Goal: Transaction & Acquisition: Purchase product/service

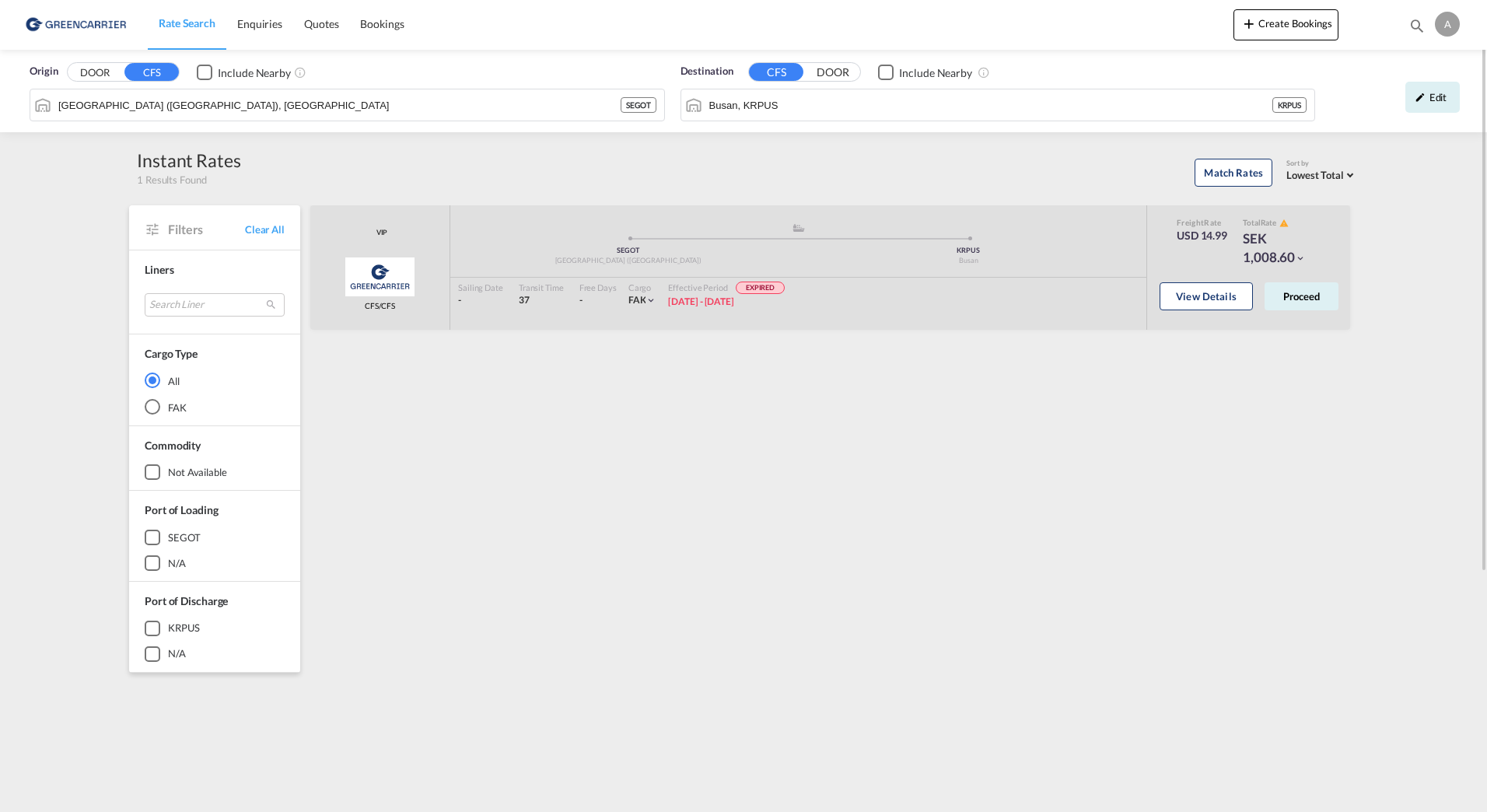
click at [492, 435] on div "VIP Greencarrier Consolidators CFS/CFS added by you .a{fill:#aaa8ad;} .a{fill:#…" at bounding box center [833, 672] width 1050 height 933
click at [569, 67] on div "Origin DOOR CFS Include Nearby" at bounding box center [347, 71] width 635 height 16
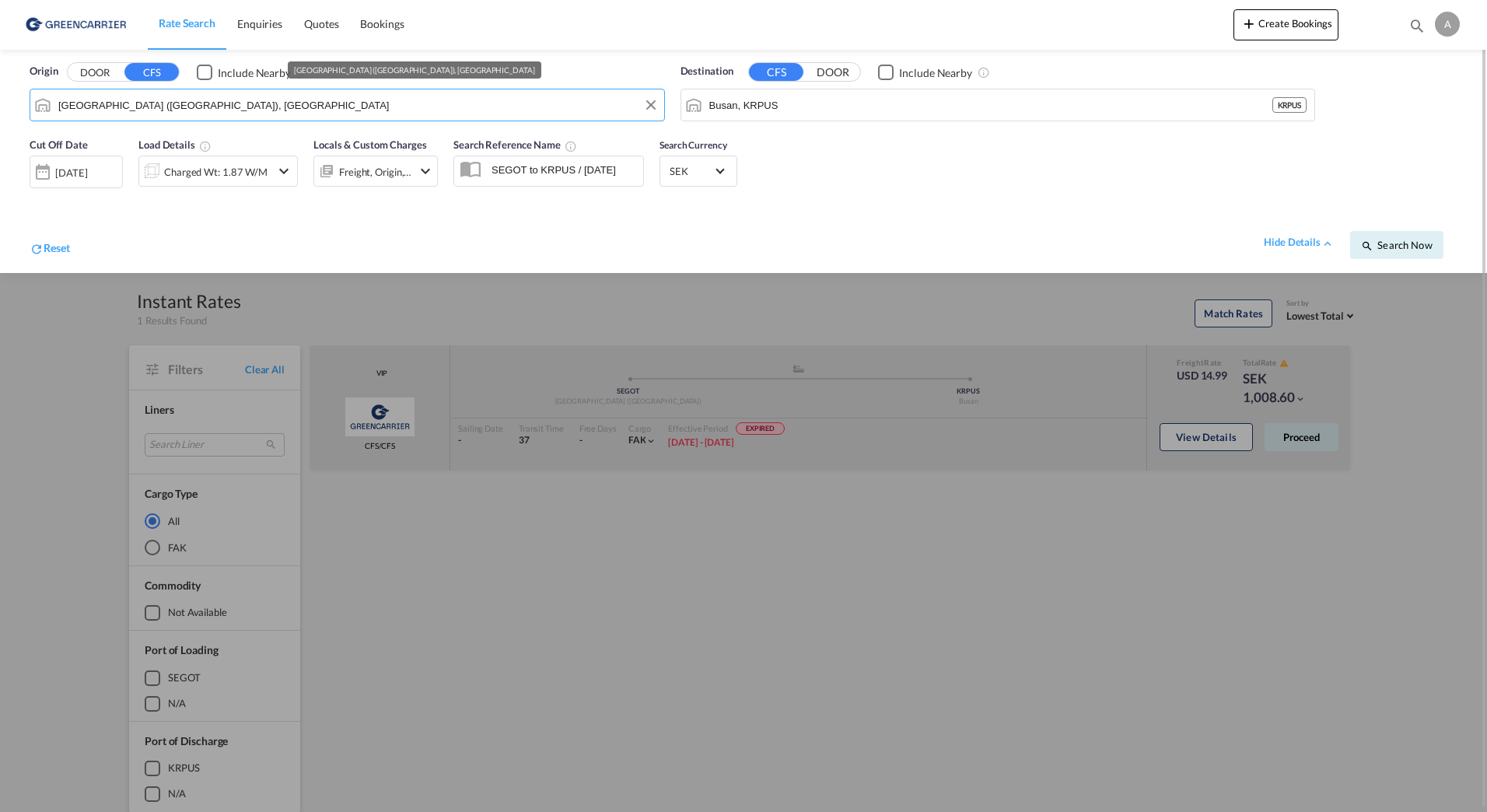
click at [327, 95] on input "[GEOGRAPHIC_DATA] ([GEOGRAPHIC_DATA]), [GEOGRAPHIC_DATA]" at bounding box center [357, 105] width 599 height 24
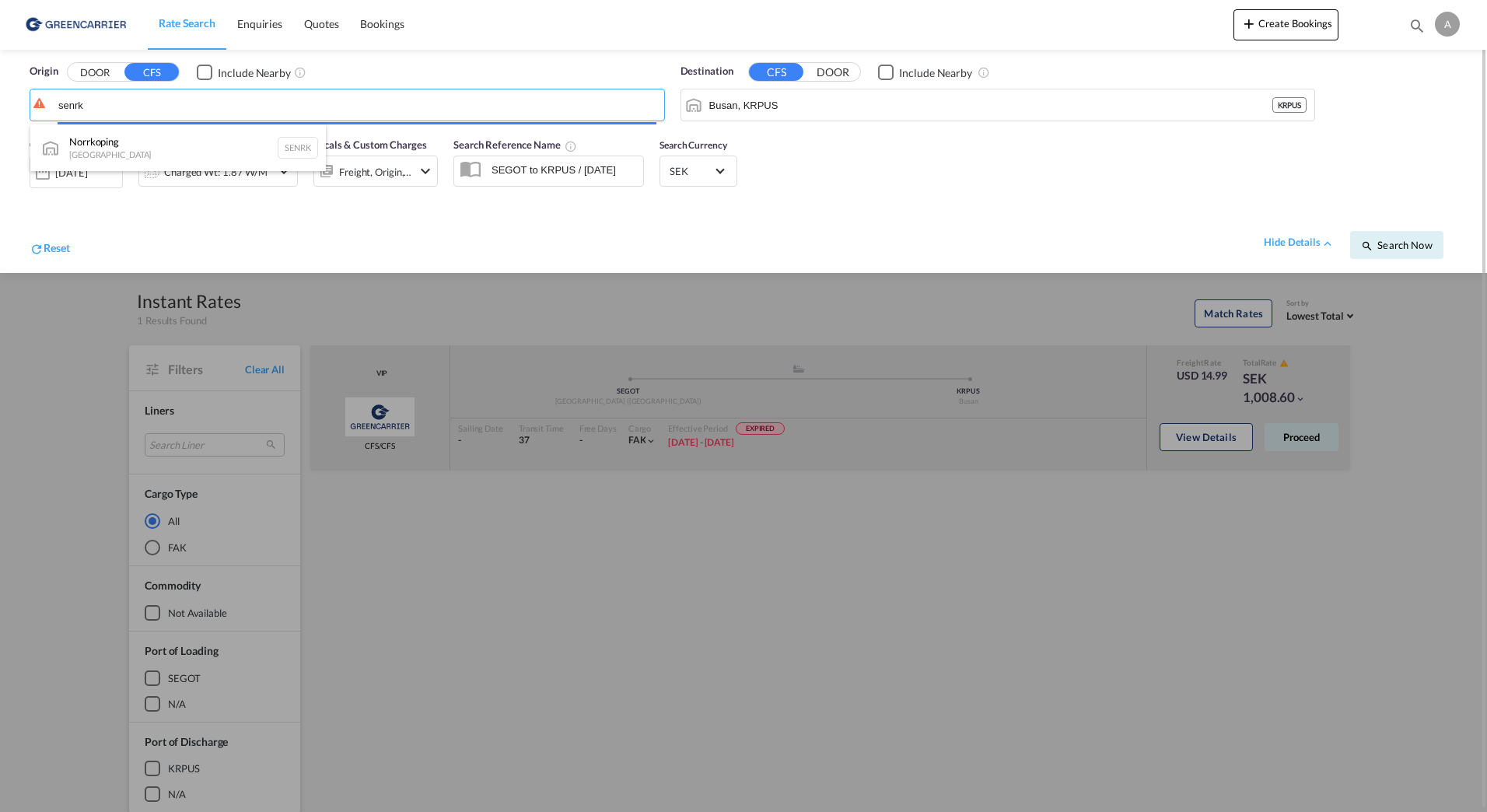
click at [31, 103] on body "Rate Search Enquiries Quotes Bookings Rate Search Enquiries" at bounding box center [744, 406] width 1487 height 812
click at [103, 73] on button "DOOR" at bounding box center [94, 72] width 55 height 18
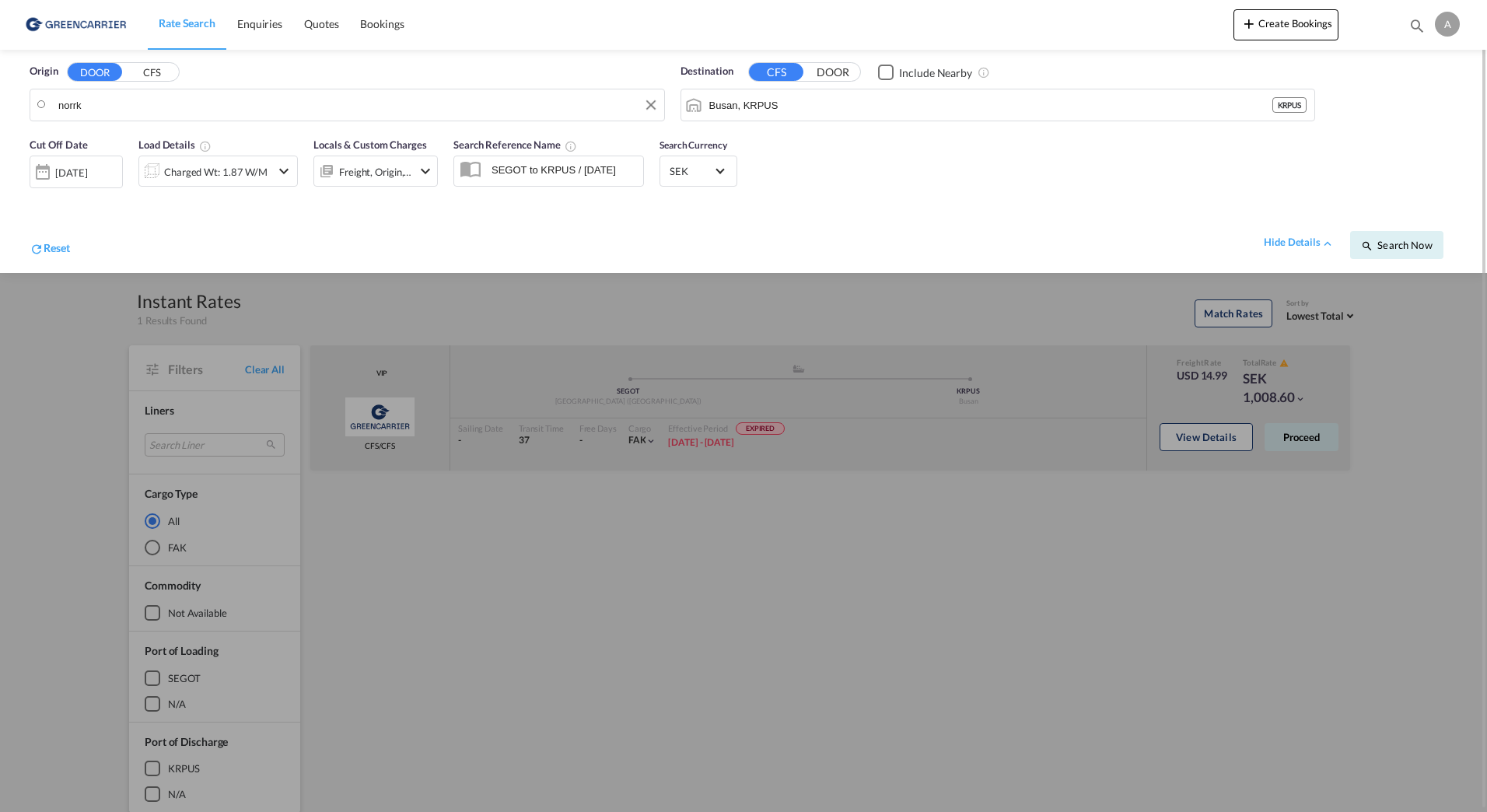
click at [106, 101] on body "Rate Search Enquiries Quotes Bookings Rate Search Enquiries" at bounding box center [744, 406] width 1487 height 812
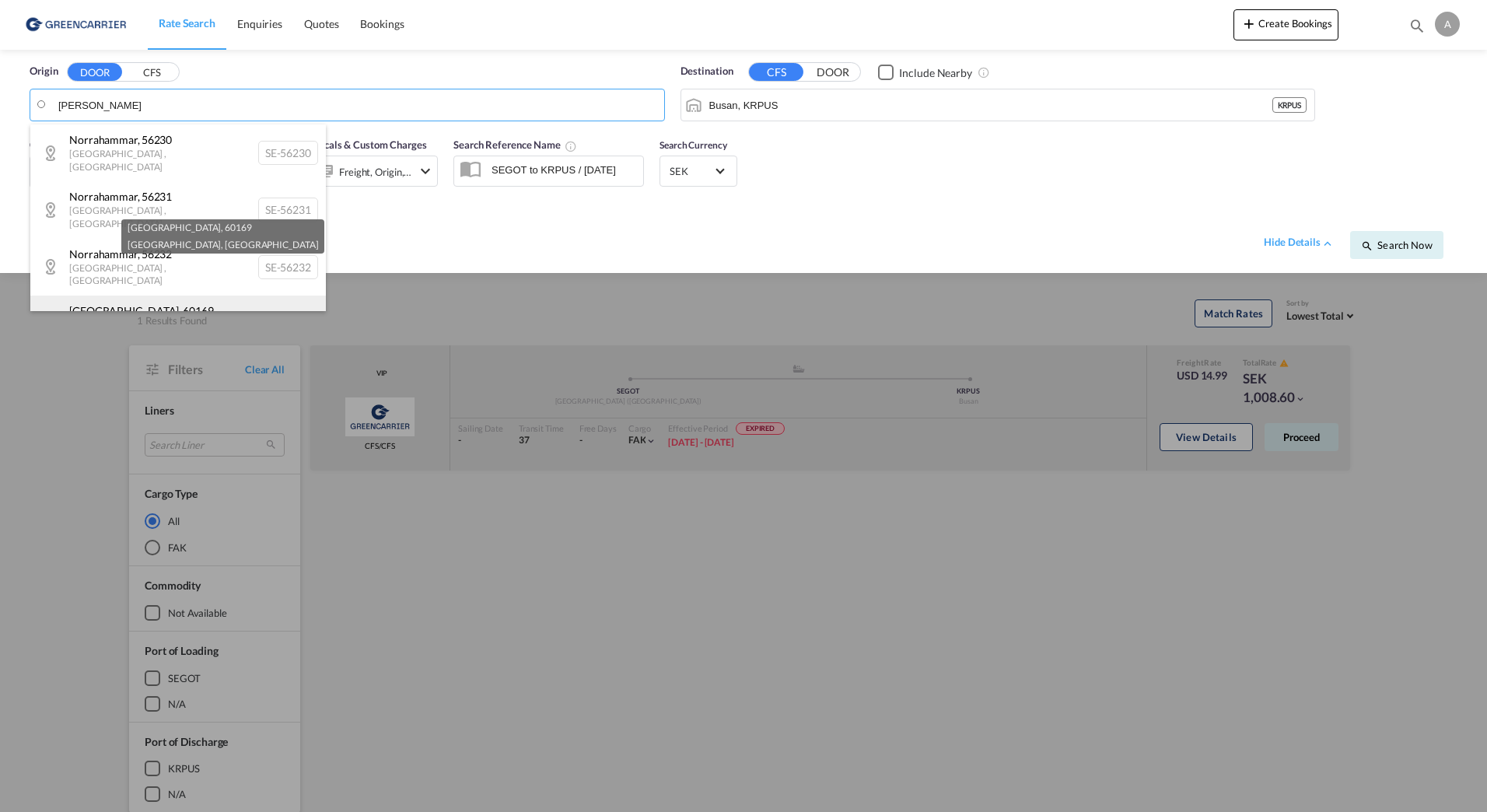
click at [168, 296] on div "[GEOGRAPHIC_DATA] [GEOGRAPHIC_DATA] , [GEOGRAPHIC_DATA] SE-60169" at bounding box center [179, 324] width 296 height 57
type input "SE-60169, [GEOGRAPHIC_DATA], [GEOGRAPHIC_DATA]"
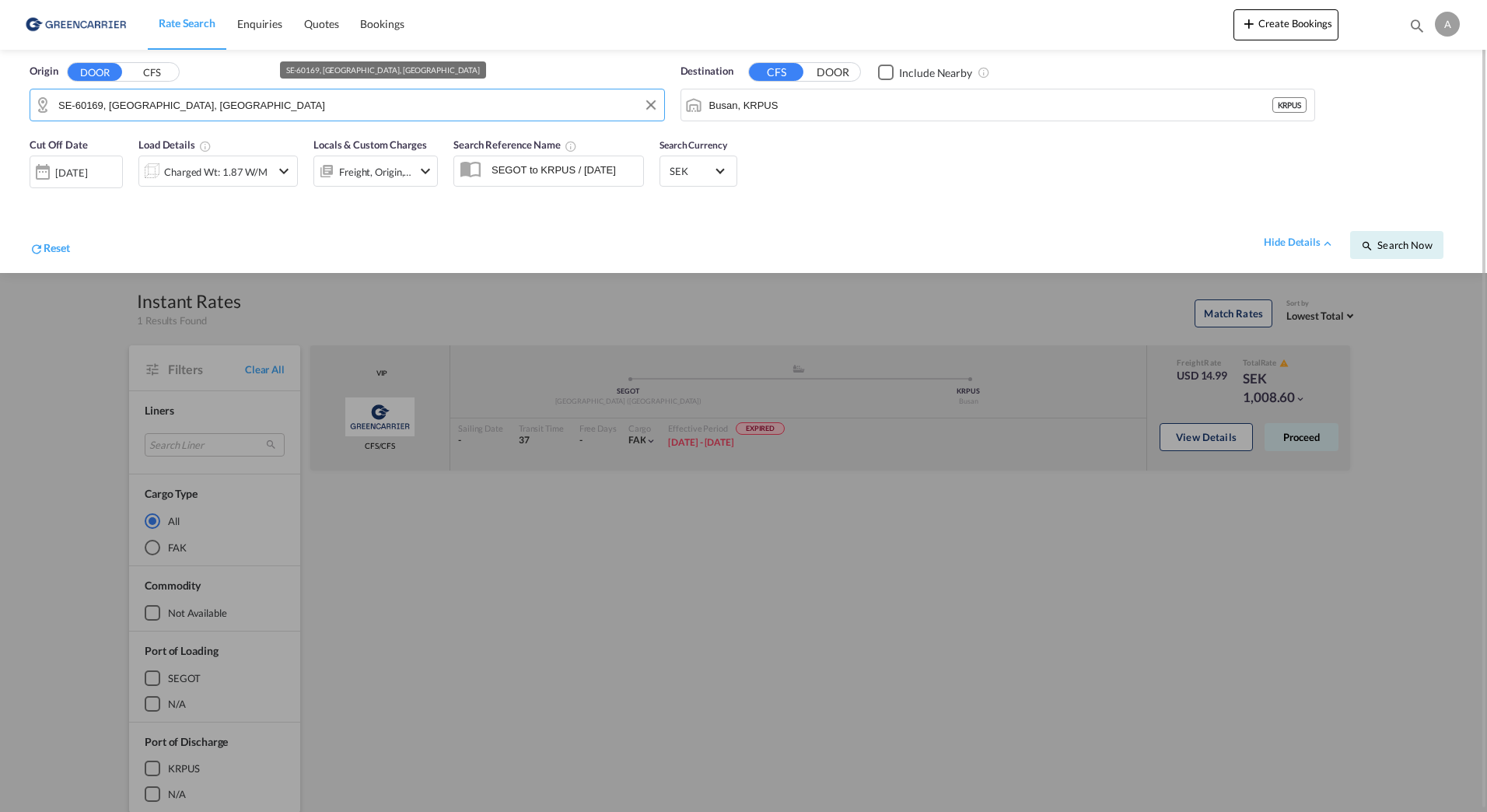
click at [278, 93] on input "SE-60169, [GEOGRAPHIC_DATA], [GEOGRAPHIC_DATA]" at bounding box center [357, 105] width 599 height 24
click at [960, 108] on input "Busan, KRPUS" at bounding box center [1009, 105] width 599 height 24
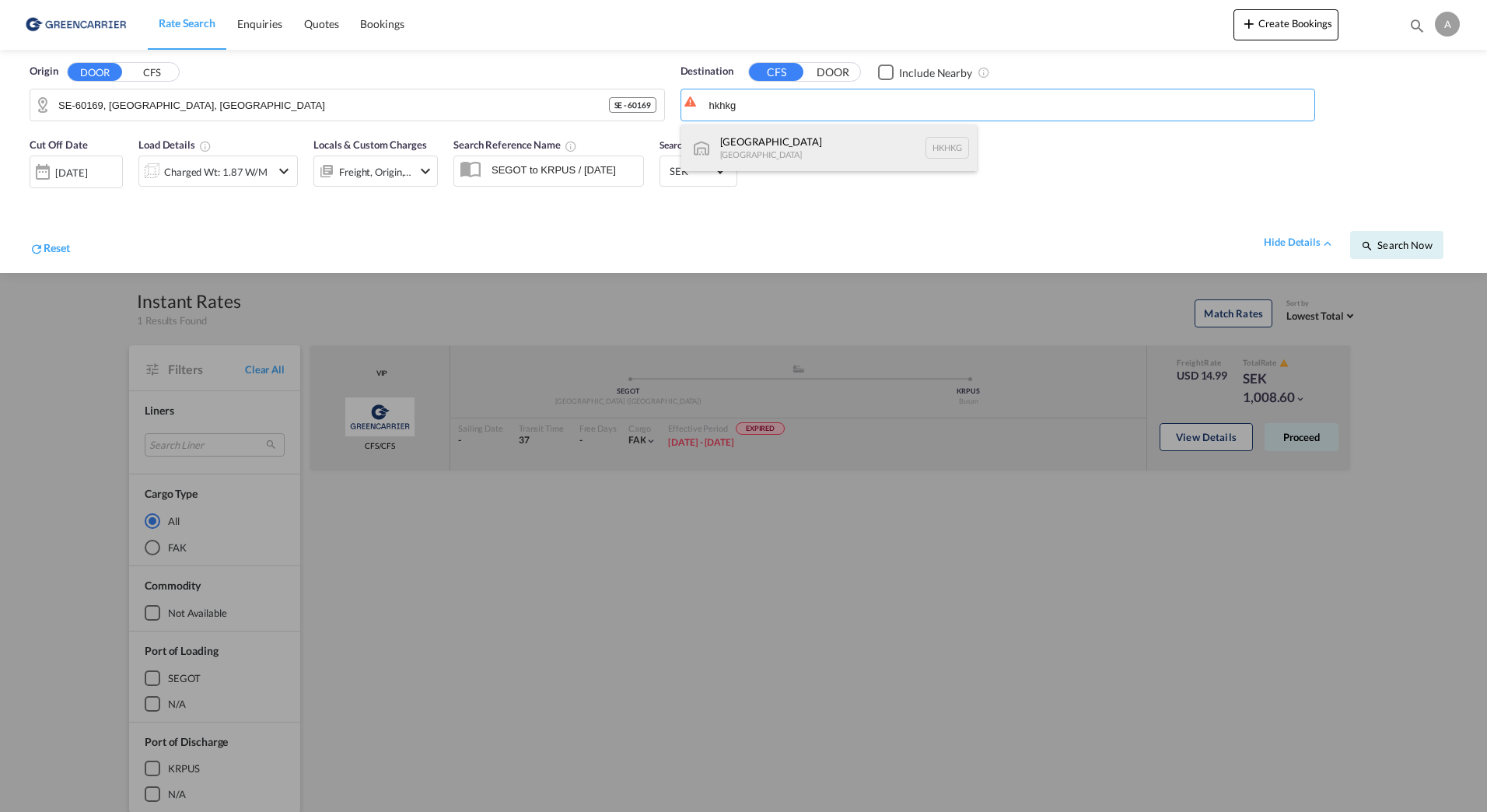
click at [766, 160] on div "[GEOGRAPHIC_DATA] [GEOGRAPHIC_DATA] [GEOGRAPHIC_DATA]" at bounding box center [830, 147] width 296 height 47
type input "[GEOGRAPHIC_DATA], HKHKG"
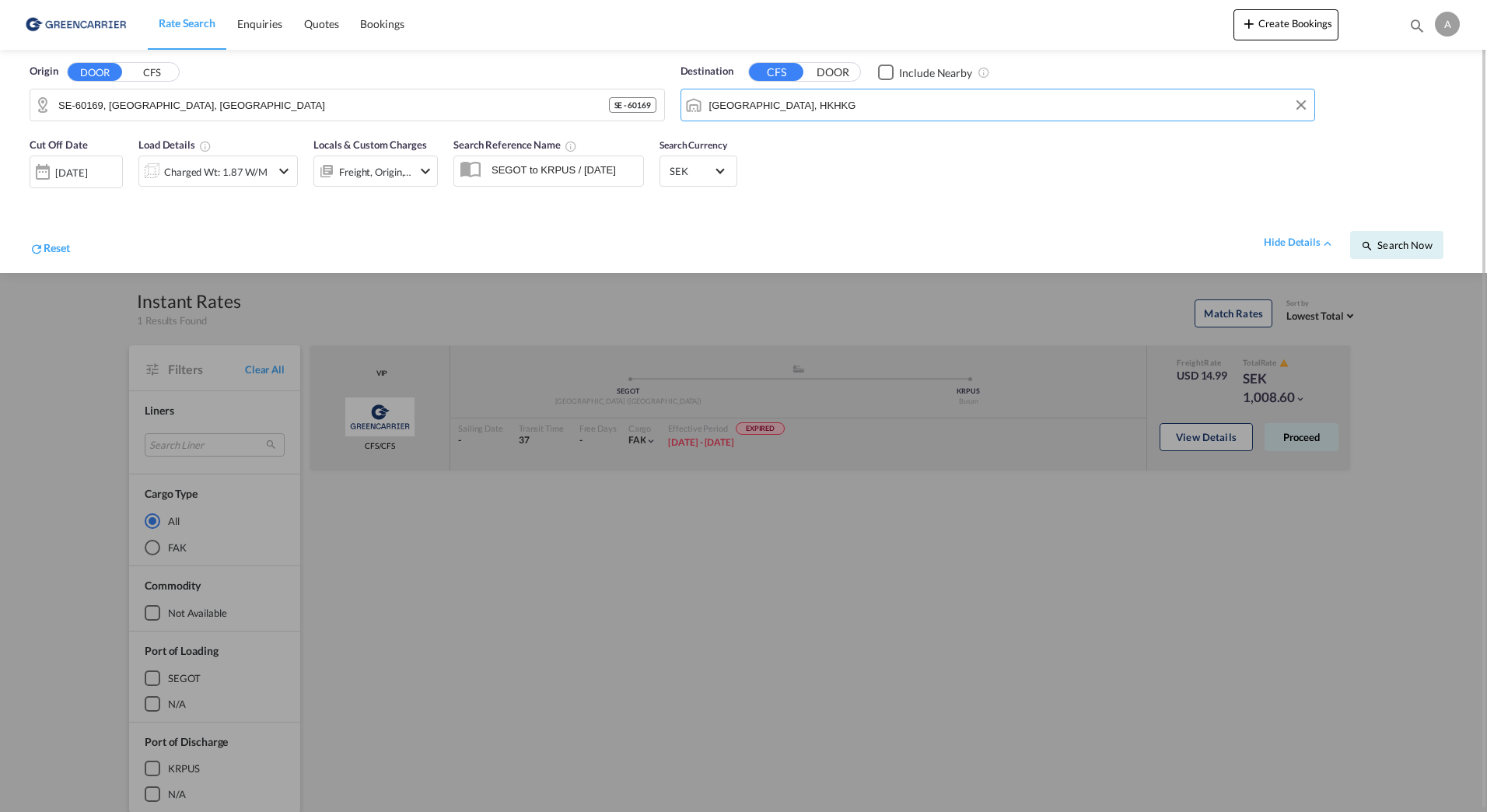
click at [1021, 227] on div "hide details Search Now" at bounding box center [764, 237] width 1388 height 44
click at [243, 171] on div "Charged Wt: 1.87 W/M" at bounding box center [215, 172] width 103 height 22
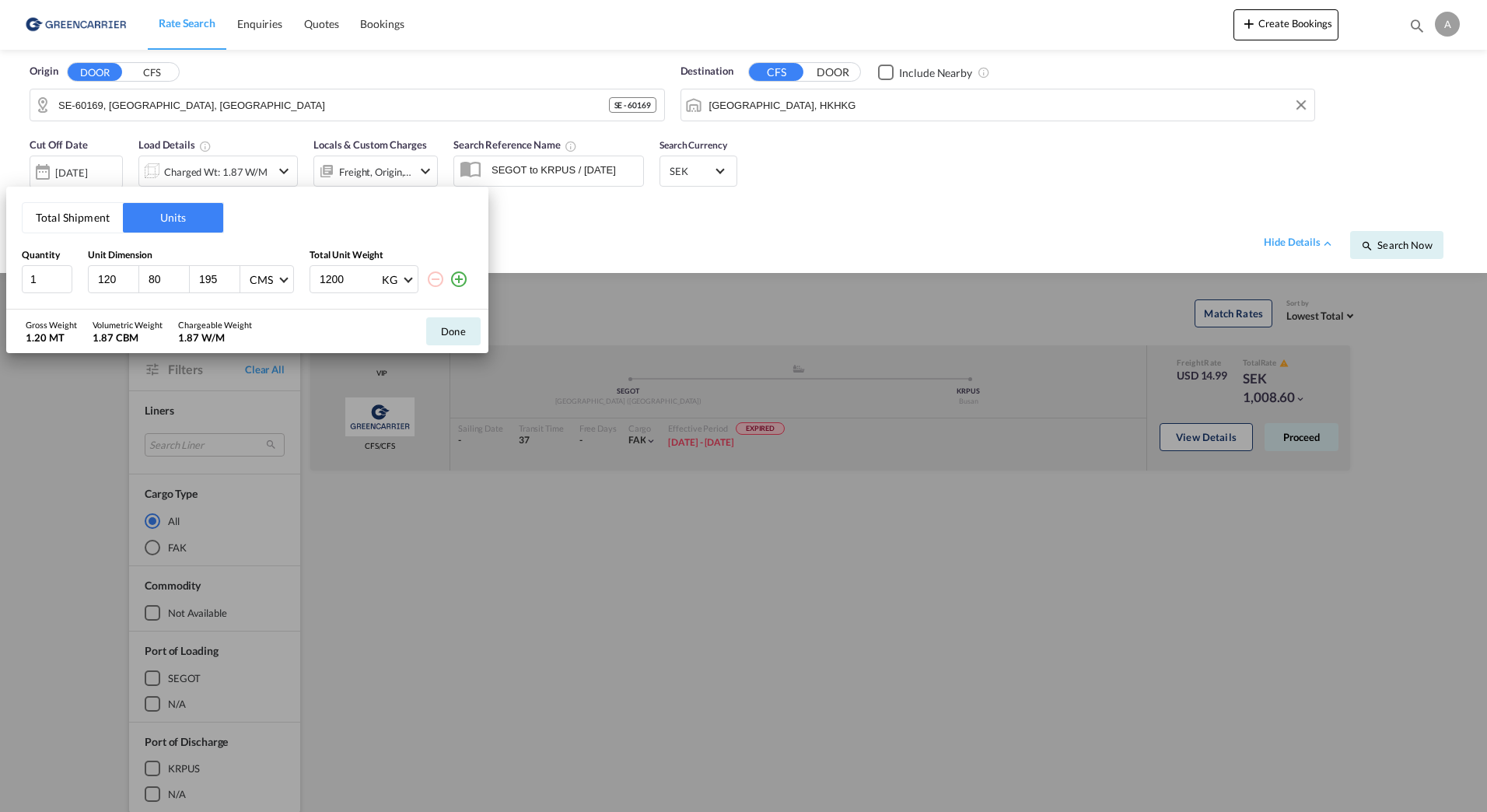
click at [120, 170] on div "Total Shipment Units Quantity Unit Dimension Total Unit Weight 1 120 80 195 CMS…" at bounding box center [744, 406] width 1487 height 812
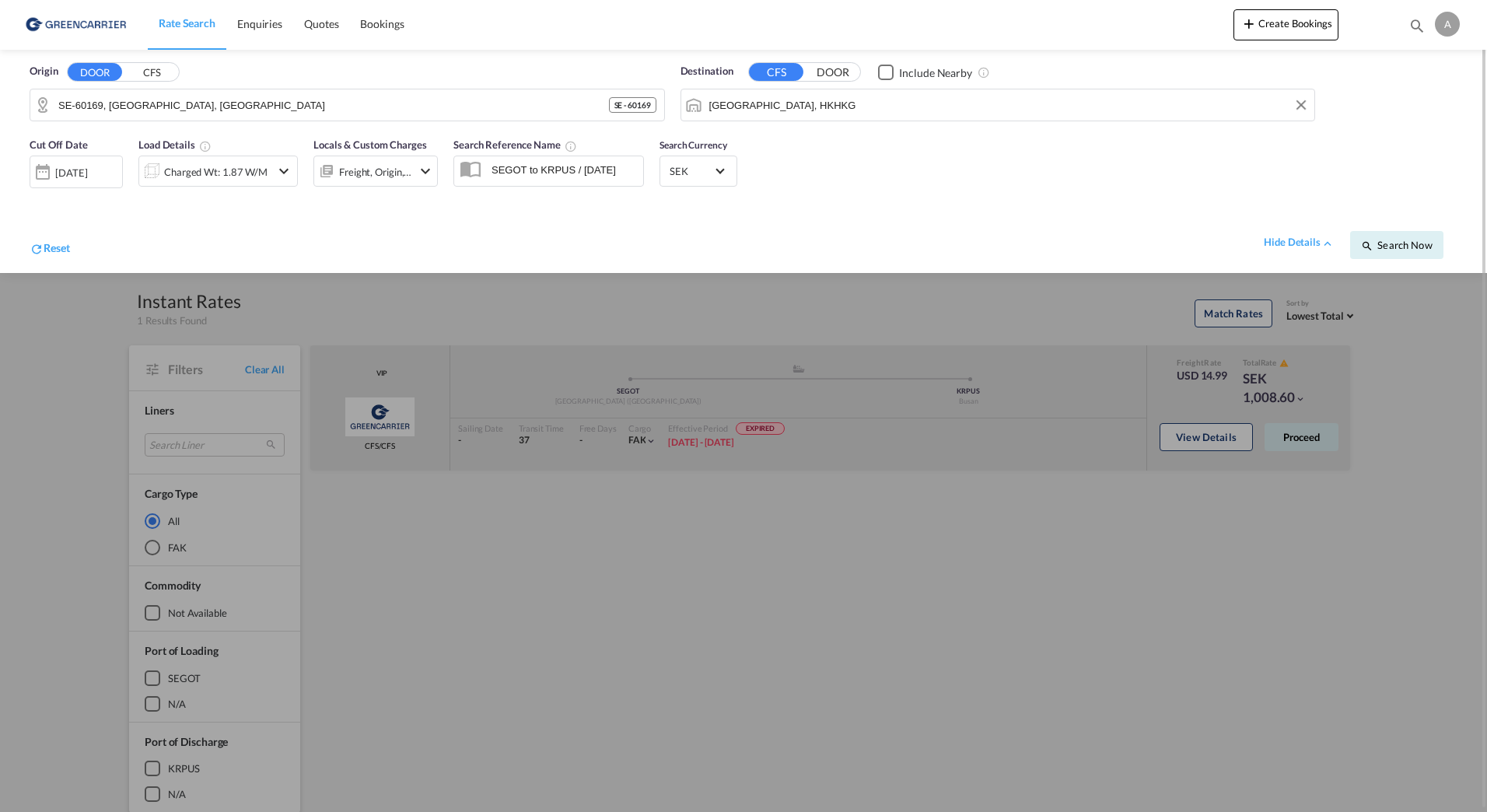
click at [87, 168] on div "[DATE]" at bounding box center [71, 173] width 32 height 14
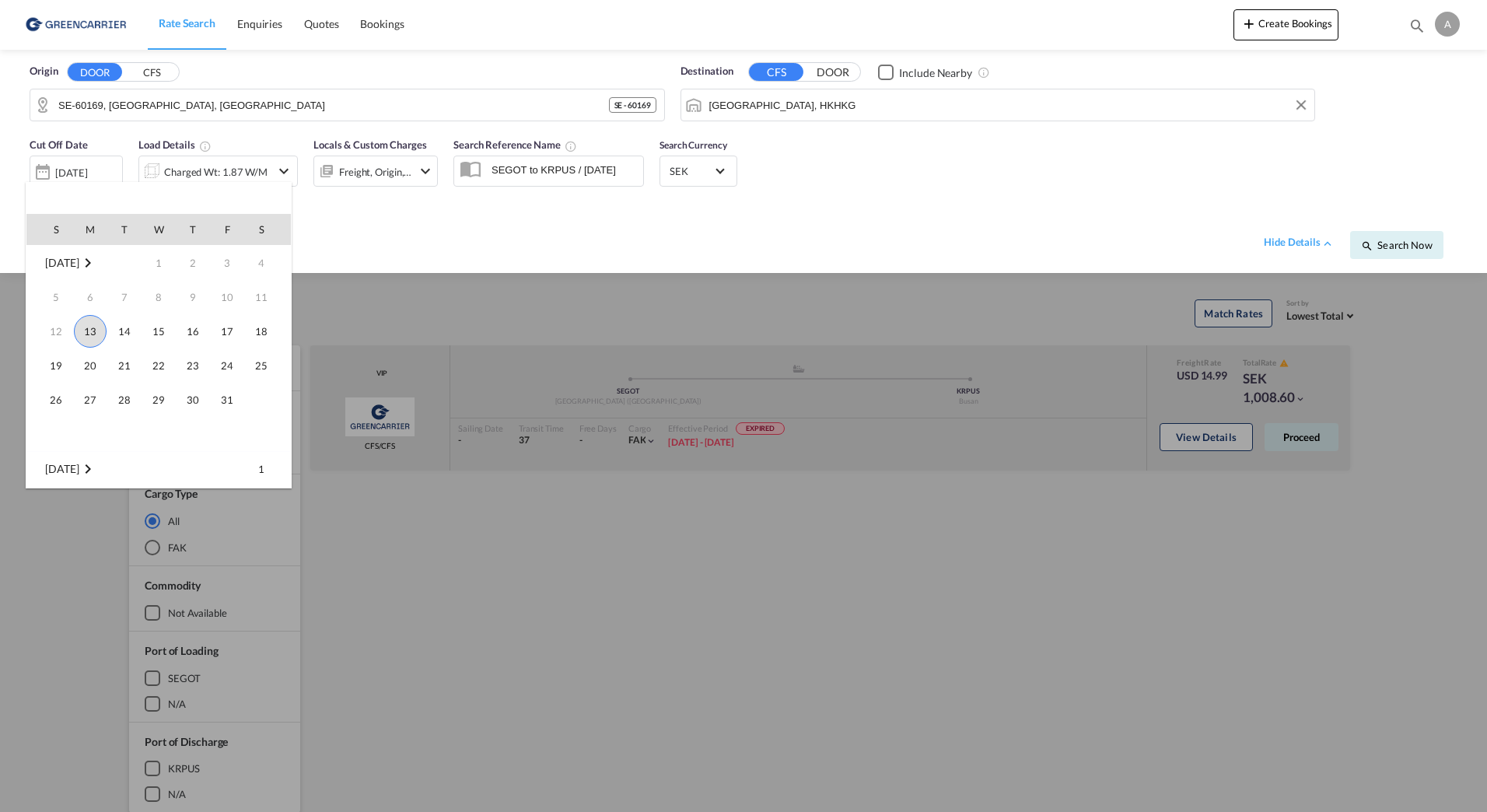
click at [92, 326] on span "13" at bounding box center [89, 331] width 33 height 33
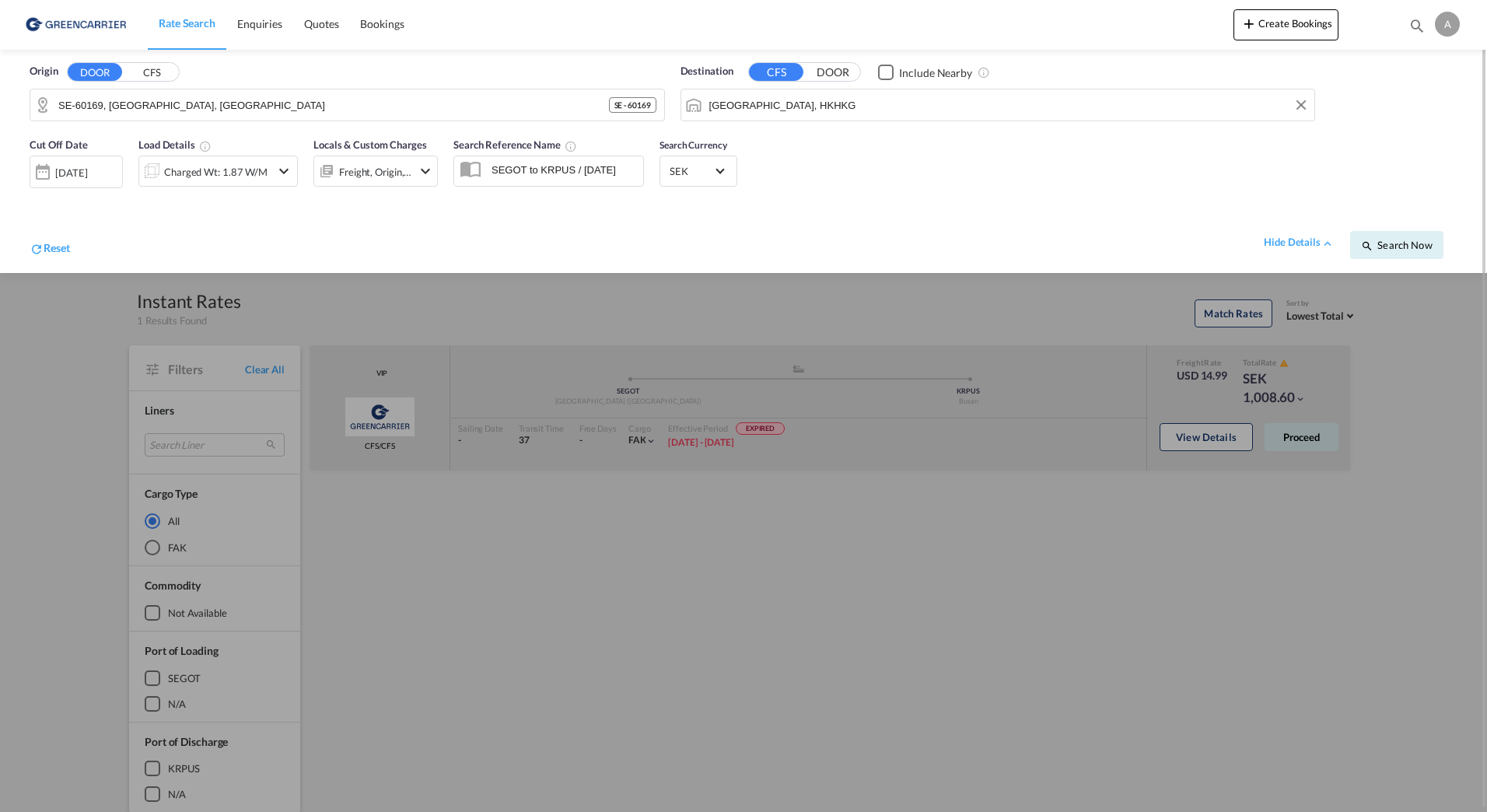
click at [220, 239] on div "hide details Search Now" at bounding box center [764, 237] width 1388 height 44
click at [203, 171] on div "Charged Wt: 1.87 W/M" at bounding box center [215, 172] width 103 height 22
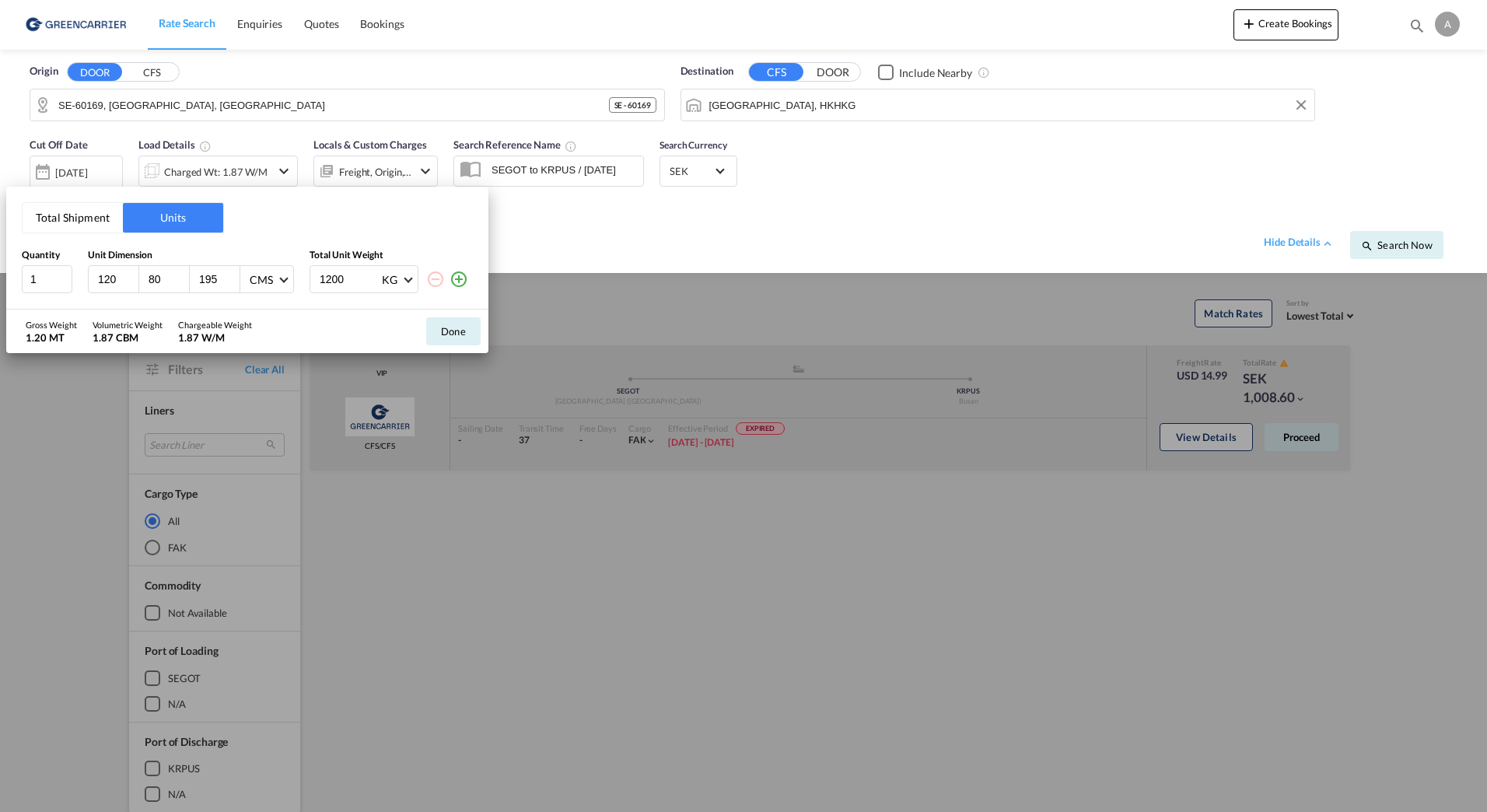
drag, startPoint x: 455, startPoint y: 228, endPoint x: 460, endPoint y: 330, distance: 102.1
click at [455, 229] on div "Total Shipment Units Quantity Unit Dimension Total Unit Weight 1 120 80 195 CMS…" at bounding box center [247, 248] width 482 height 123
click at [459, 337] on button "Done" at bounding box center [453, 332] width 55 height 28
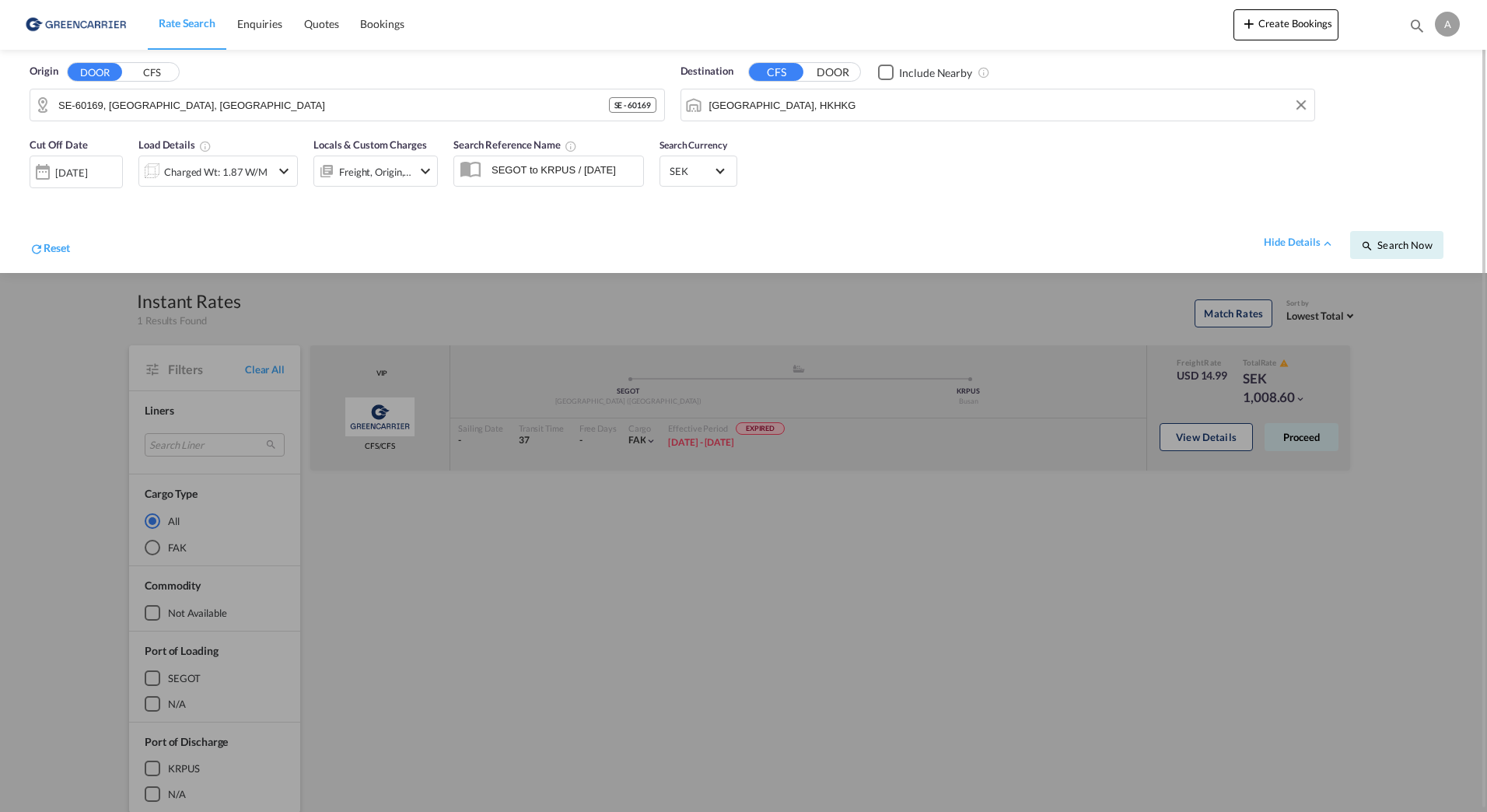
drag, startPoint x: 670, startPoint y: 233, endPoint x: 682, endPoint y: 236, distance: 12.4
click at [675, 234] on div "hide details Search Now" at bounding box center [764, 237] width 1388 height 44
click at [1402, 239] on span "Search Now" at bounding box center [1397, 245] width 70 height 13
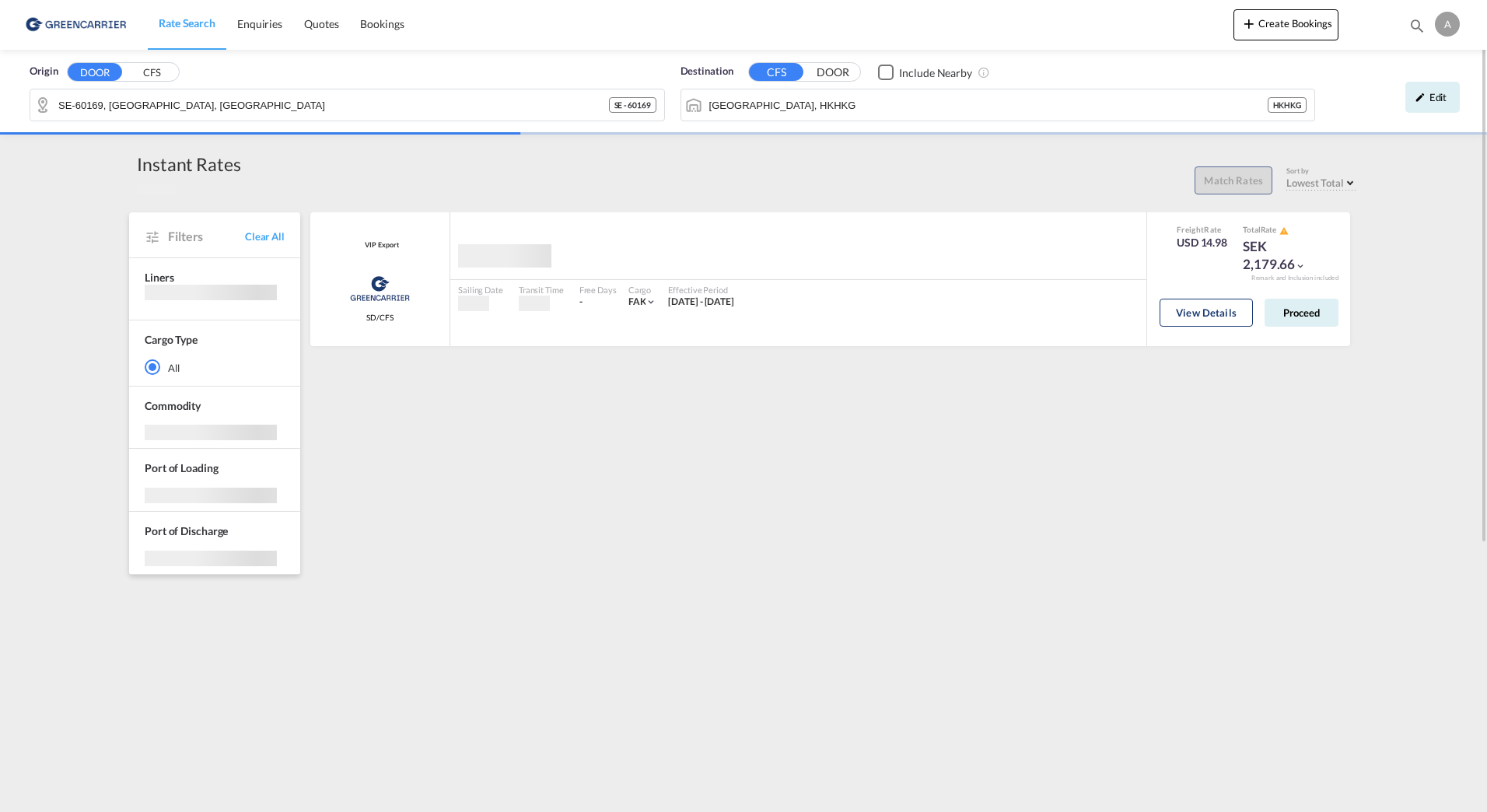
click at [1210, 419] on div "VIP Export Greencarrier Consolidator SD/CFS added by you Sailing Date - Transit…" at bounding box center [833, 679] width 1050 height 933
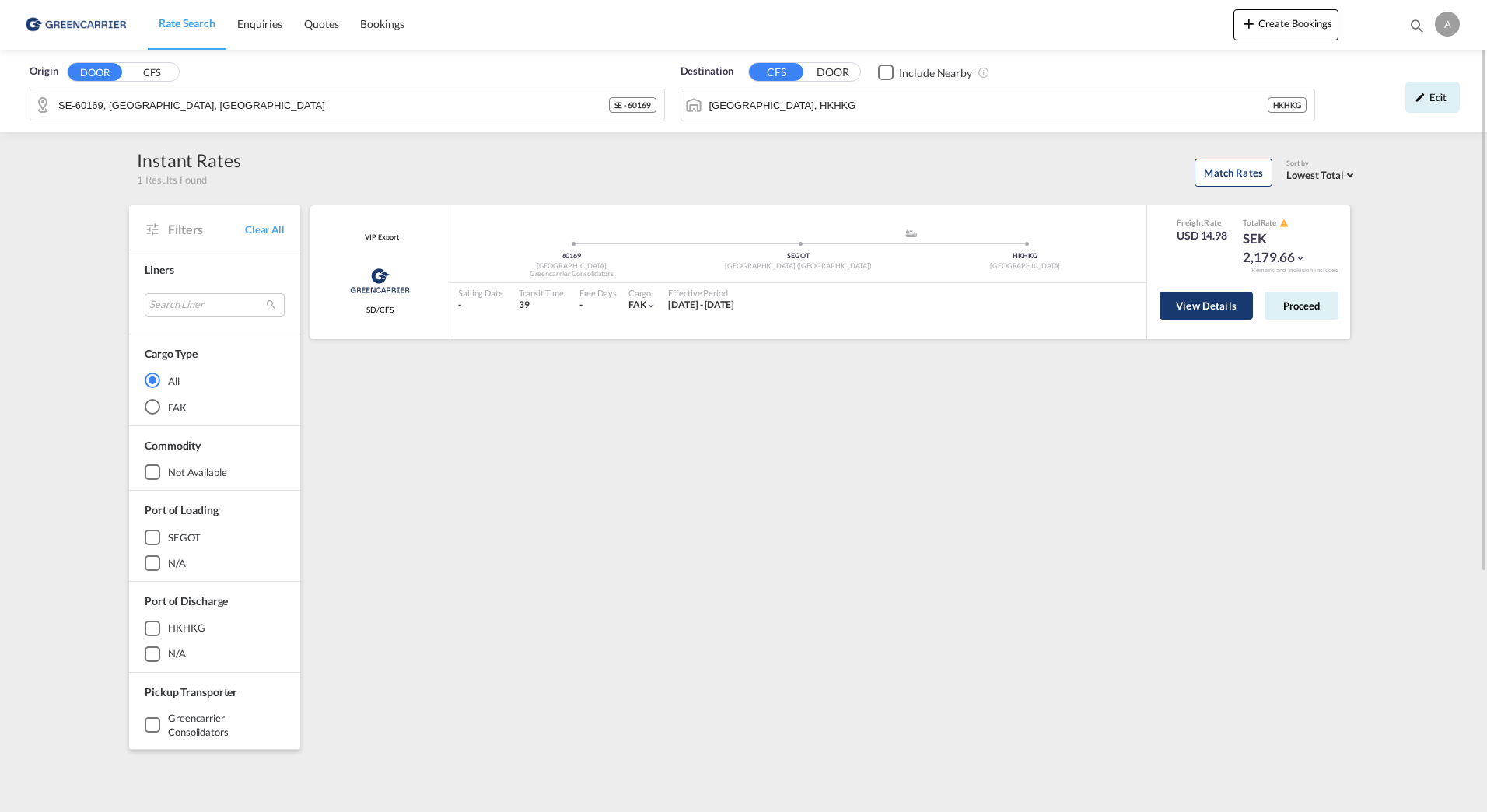
click at [1234, 296] on button "View Details" at bounding box center [1207, 306] width 93 height 28
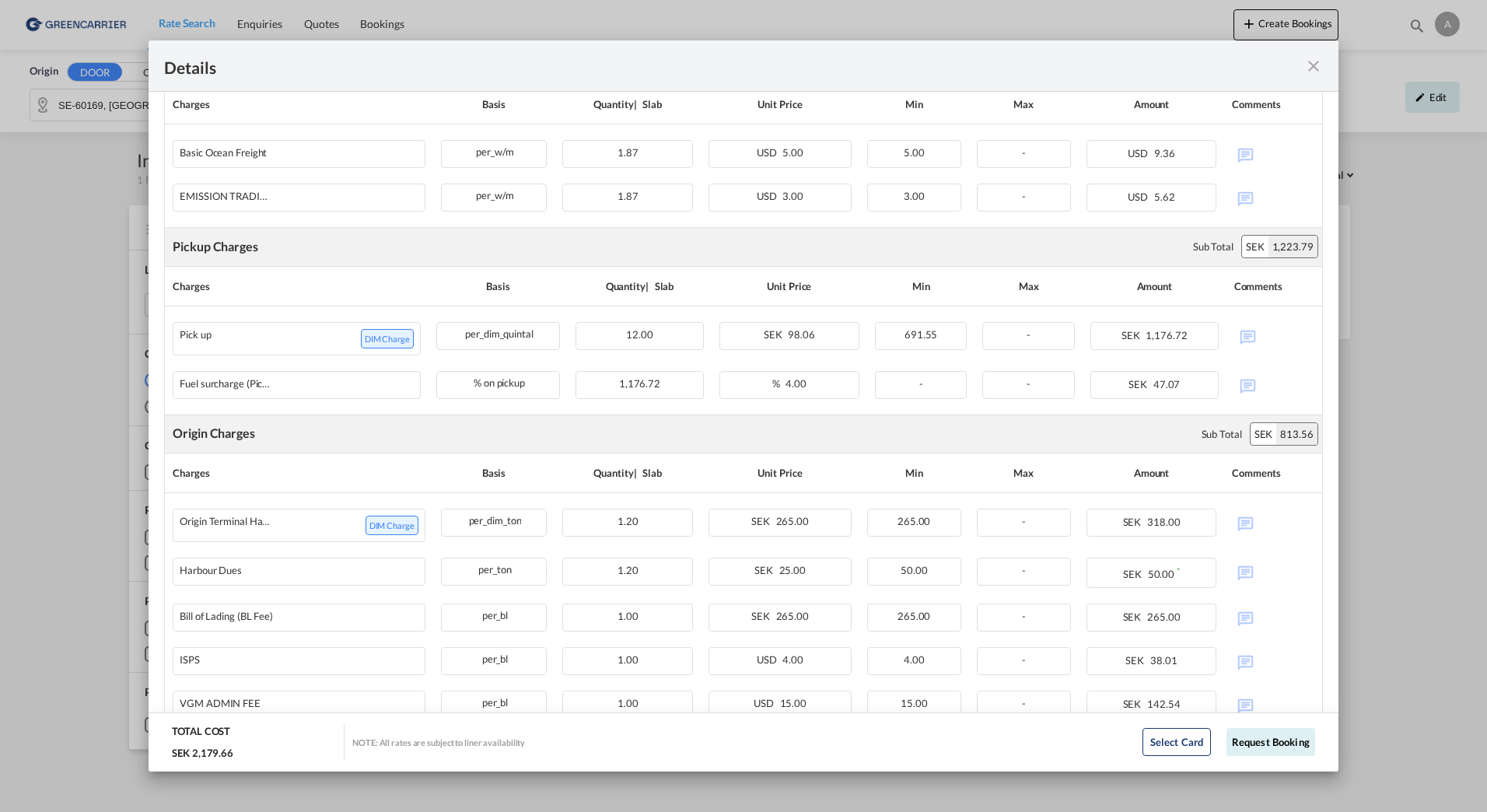
scroll to position [389, 0]
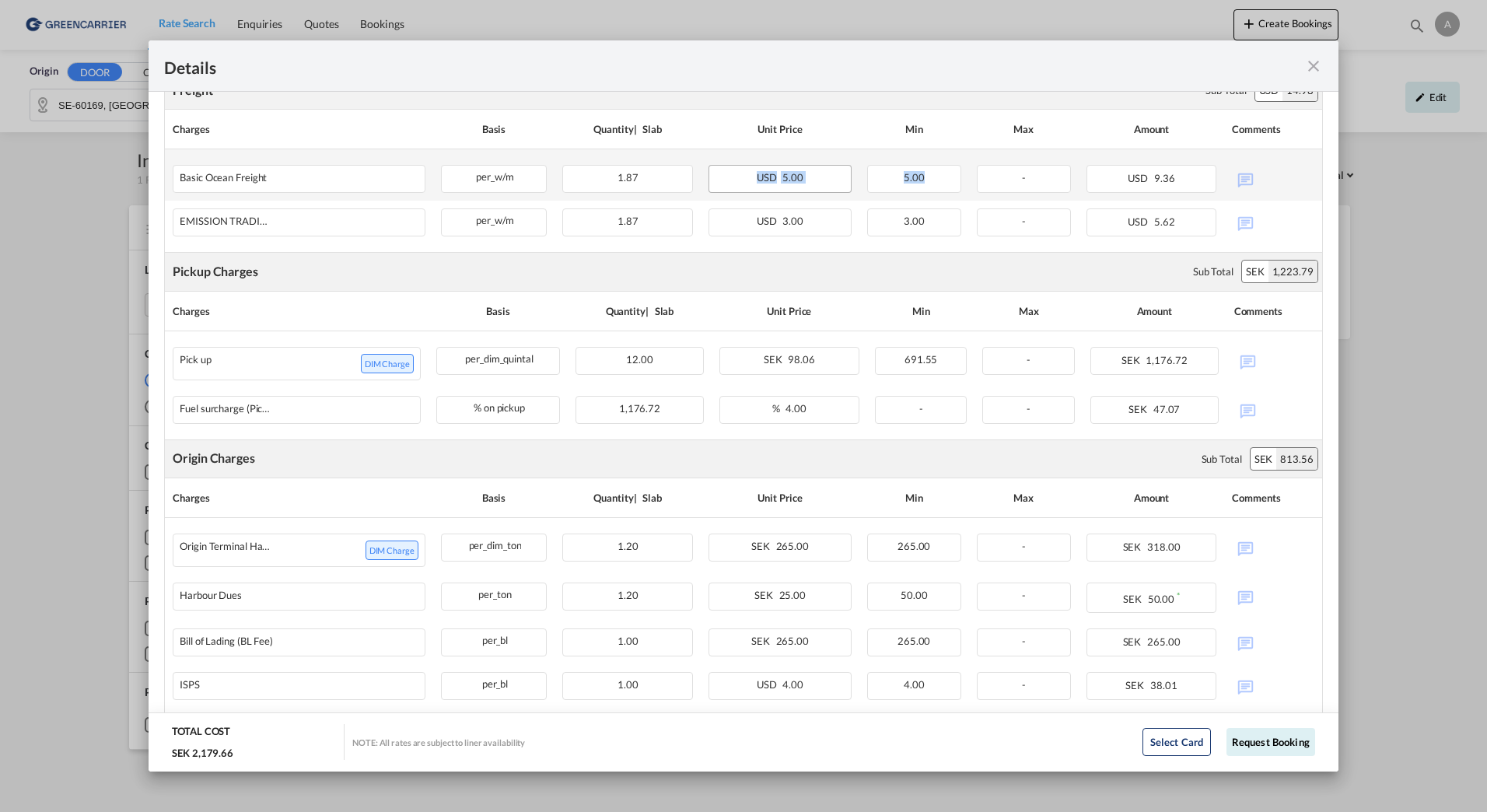
drag, startPoint x: 941, startPoint y: 170, endPoint x: 741, endPoint y: 186, distance: 200.6
click at [741, 186] on tr "Basic Ocean Freight Please Enter Already Exists per_w/m per_w/m can not applied…" at bounding box center [744, 175] width 1157 height 52
click at [1139, 64] on div "Details" at bounding box center [685, 66] width 1043 height 20
click at [1314, 63] on md-icon "icon-close fg-AAA8AD m-0 cursor" at bounding box center [1313, 66] width 19 height 19
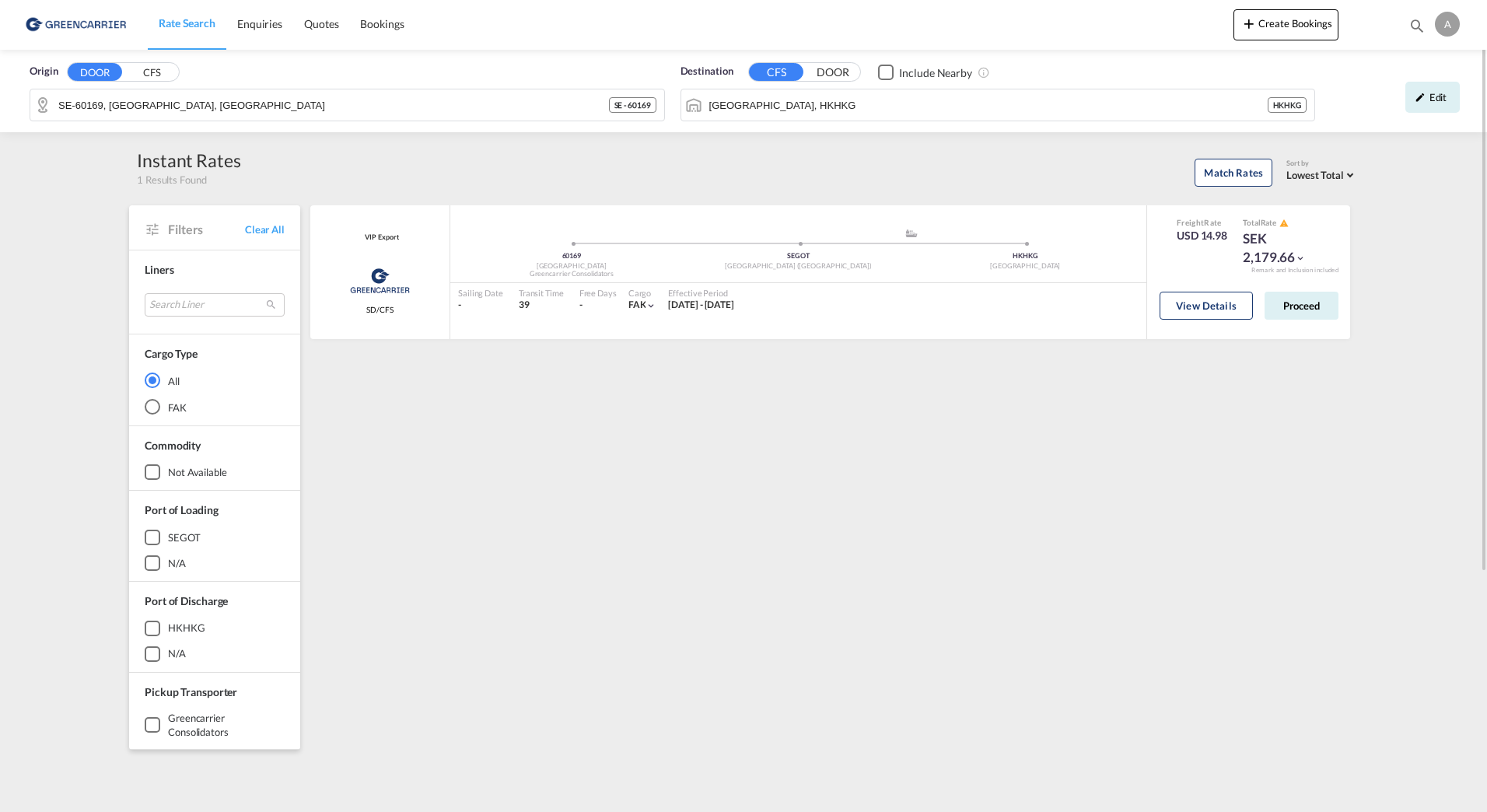
click at [301, 74] on div "Origin DOOR CFS" at bounding box center [347, 71] width 635 height 16
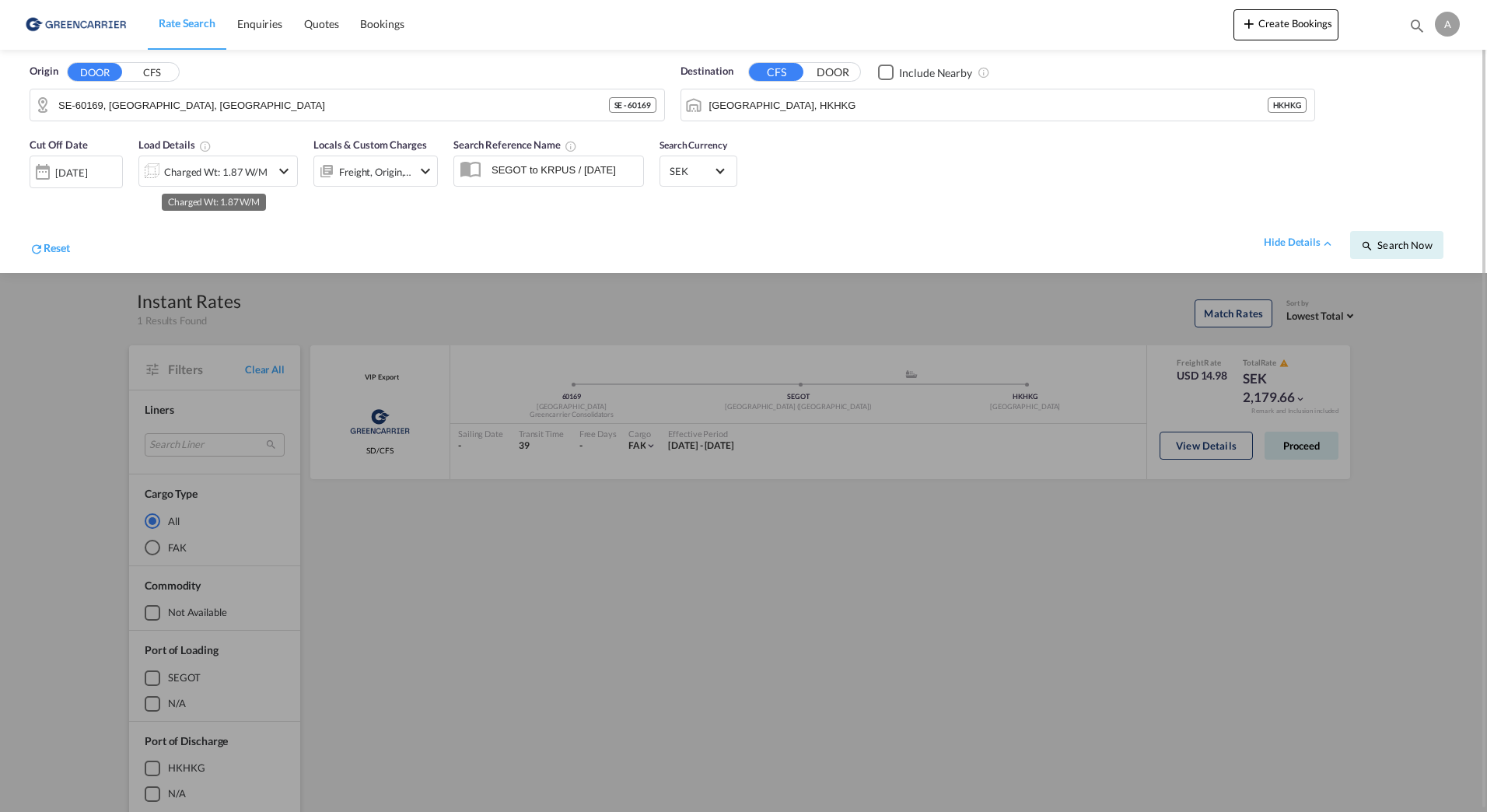
click at [172, 176] on div "Charged Wt: 1.87 W/M" at bounding box center [215, 172] width 103 height 22
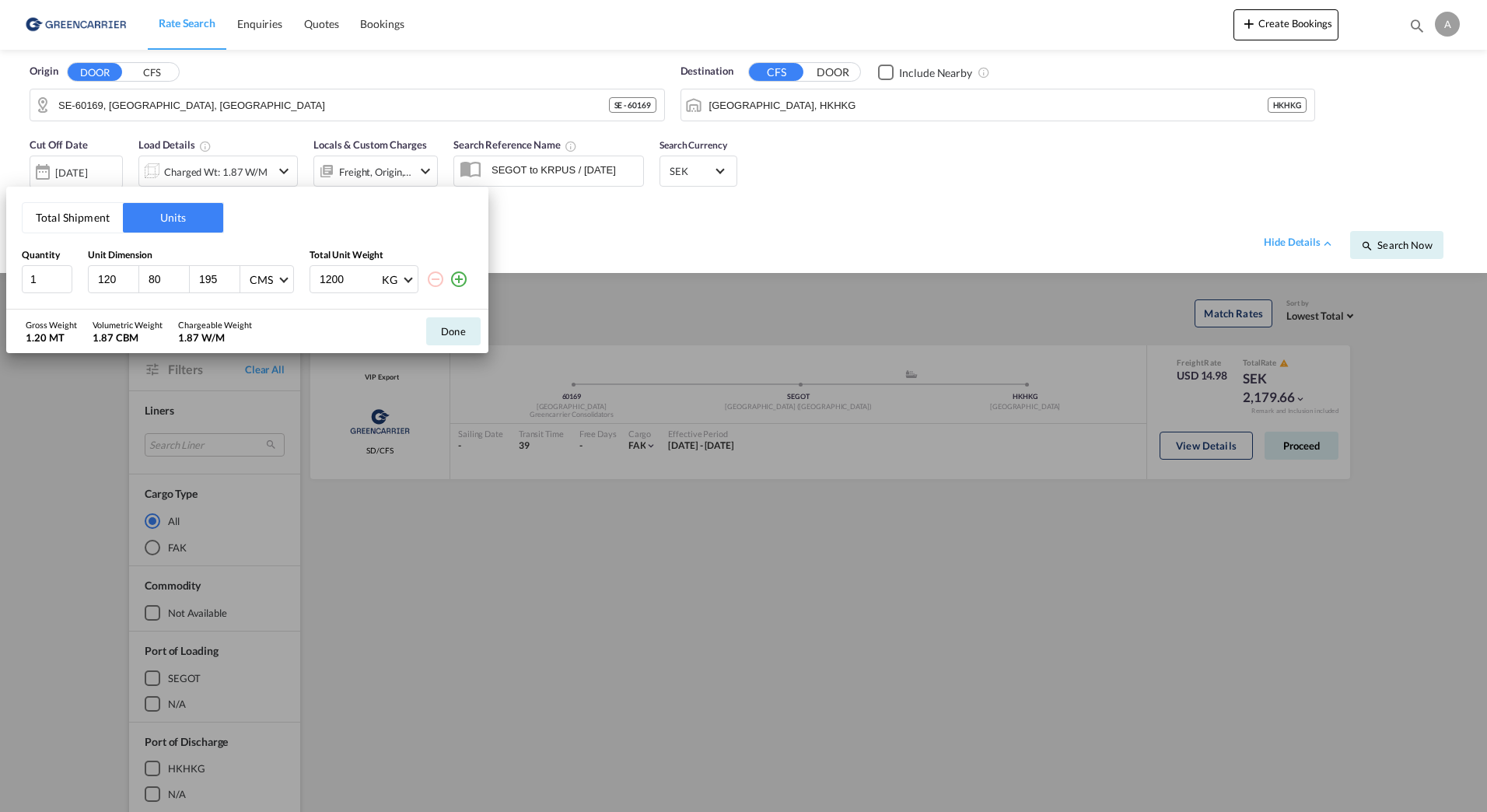
click at [83, 219] on button "Total Shipment" at bounding box center [72, 218] width 100 height 30
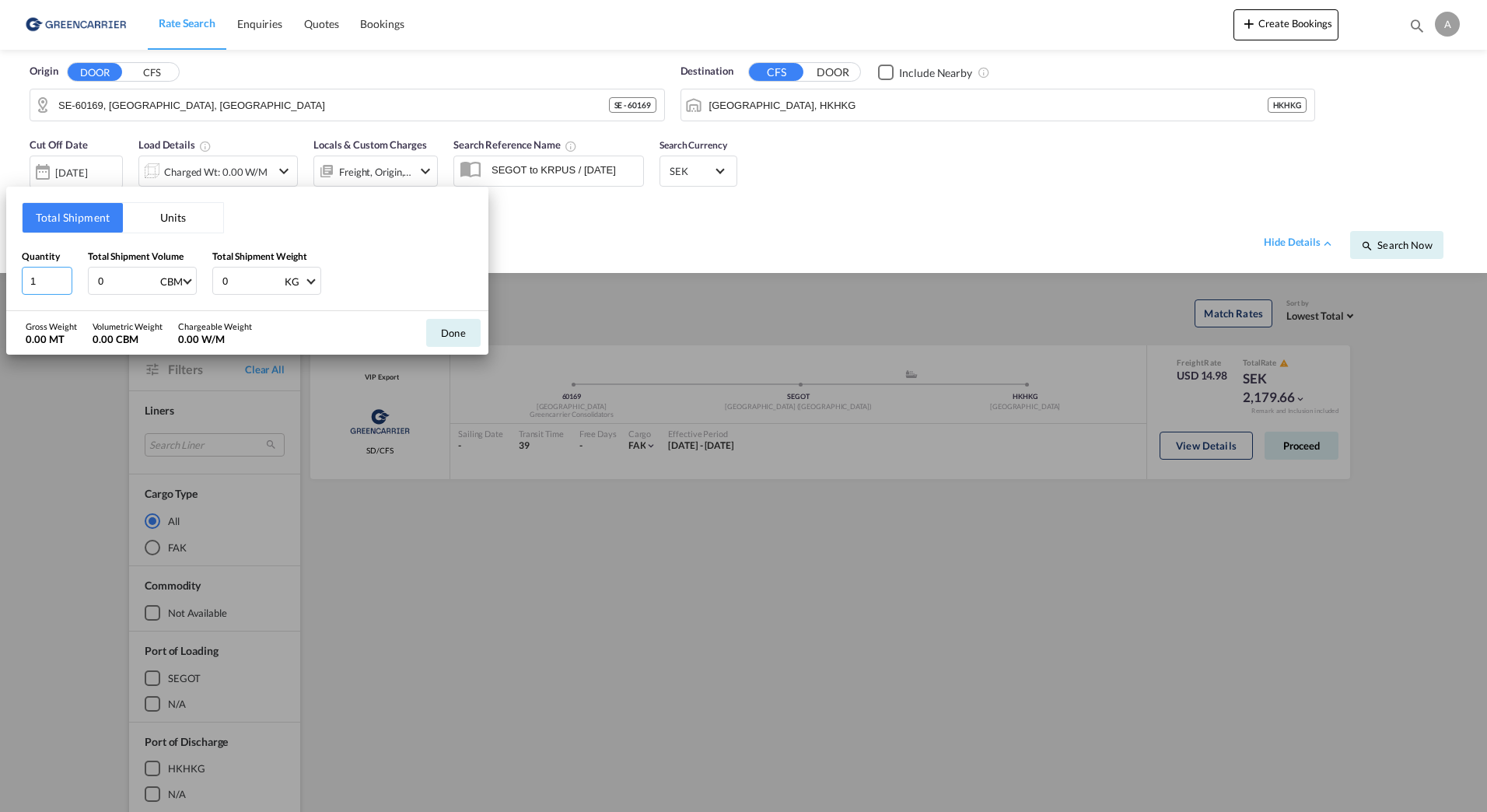
click at [47, 282] on input "1" at bounding box center [47, 281] width 51 height 28
type input "6"
type input "1019"
click at [463, 338] on button "Done" at bounding box center [453, 333] width 55 height 28
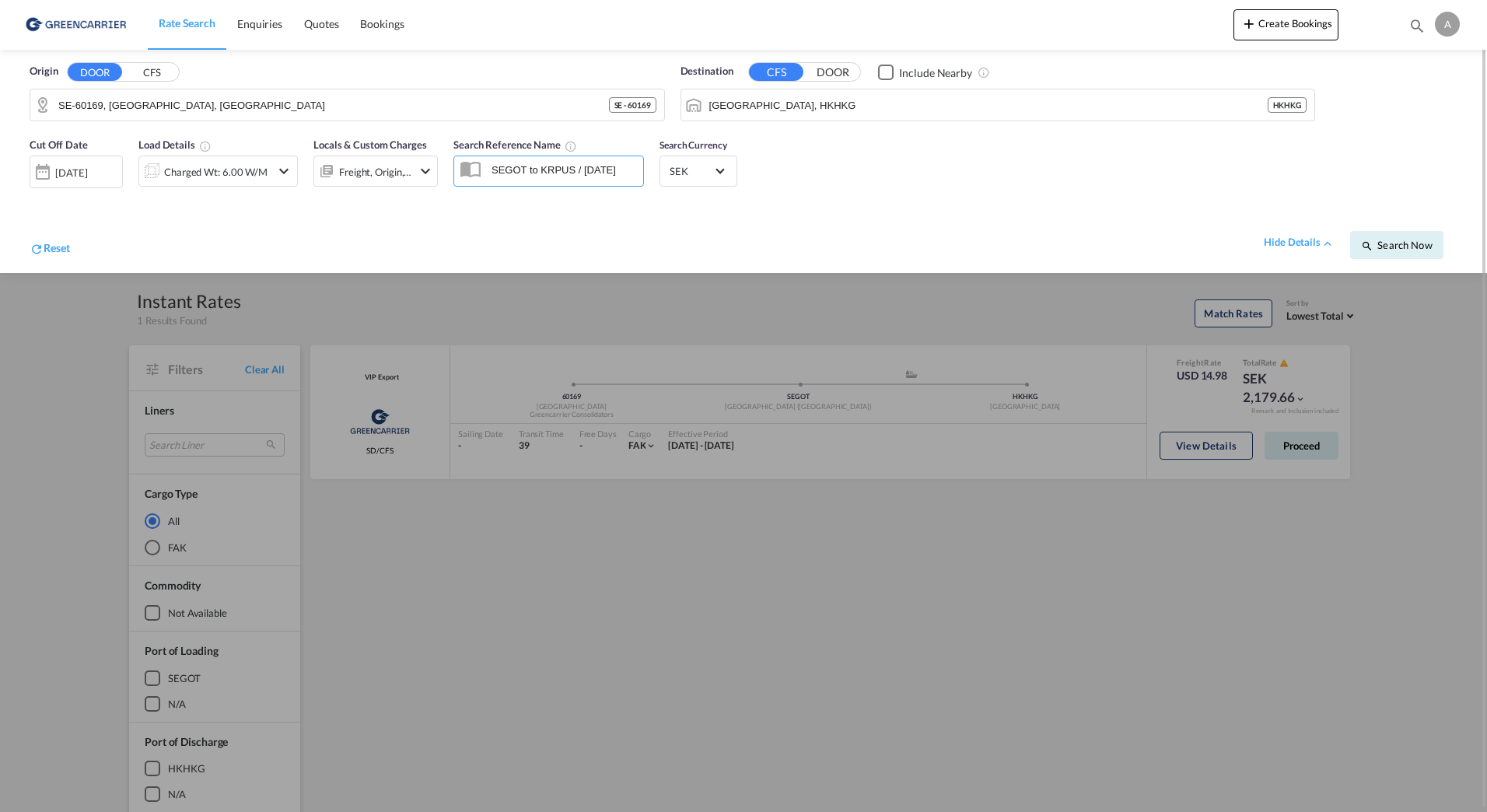
click at [564, 179] on input "SEGOT to KRPUS / [DATE]" at bounding box center [563, 170] width 160 height 24
click at [621, 169] on input "SEGOT to KRPUS / [DATE]" at bounding box center [563, 170] width 160 height 24
type input "S"
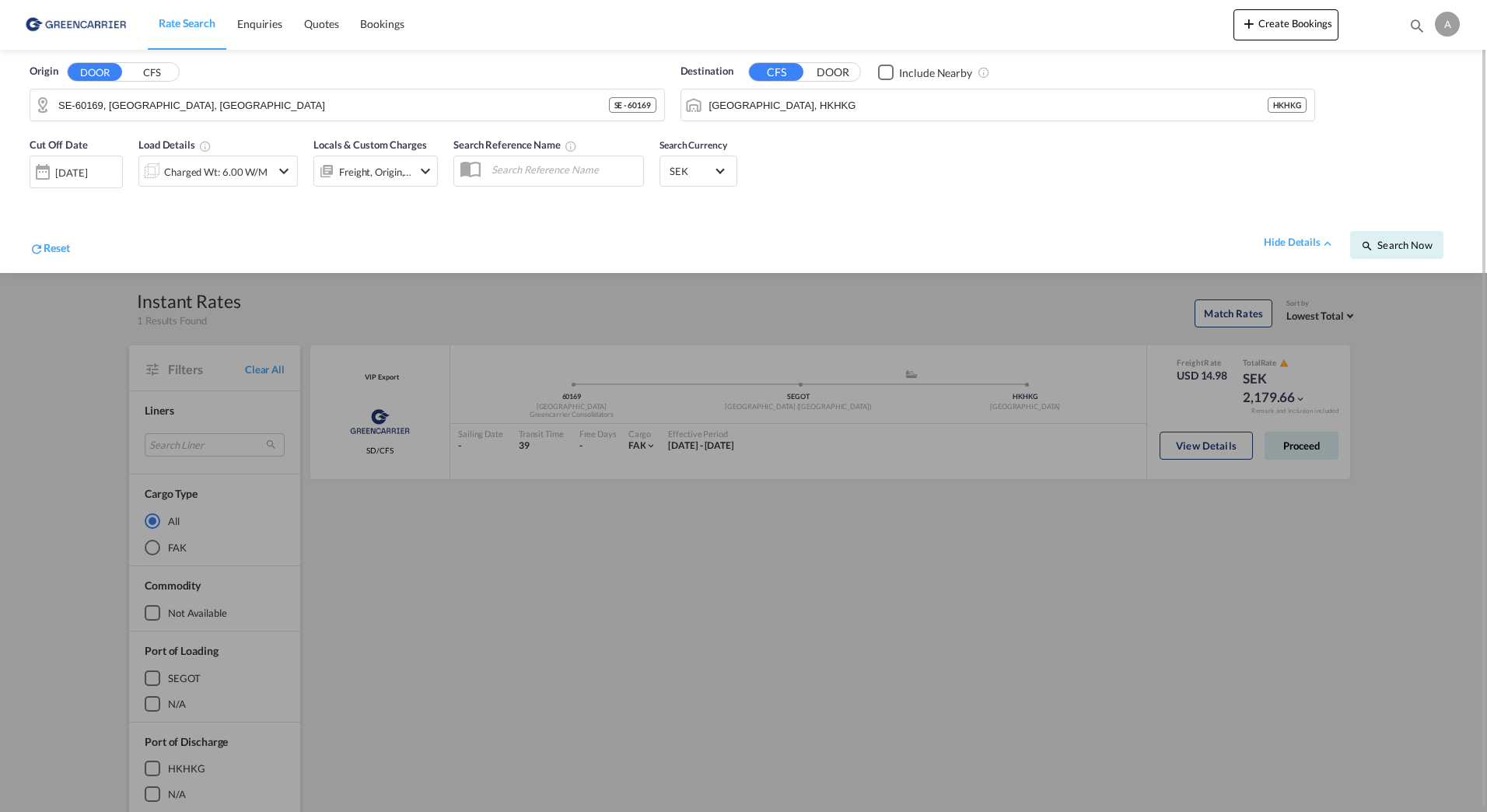
drag, startPoint x: 1059, startPoint y: 212, endPoint x: 1073, endPoint y: 212, distance: 14.0
click at [1066, 212] on div "Reset hide details Search Now" at bounding box center [744, 236] width 1444 height 60
click at [1383, 246] on span "Search Now" at bounding box center [1397, 245] width 70 height 13
type input "60169 to HKHKG / [DATE]"
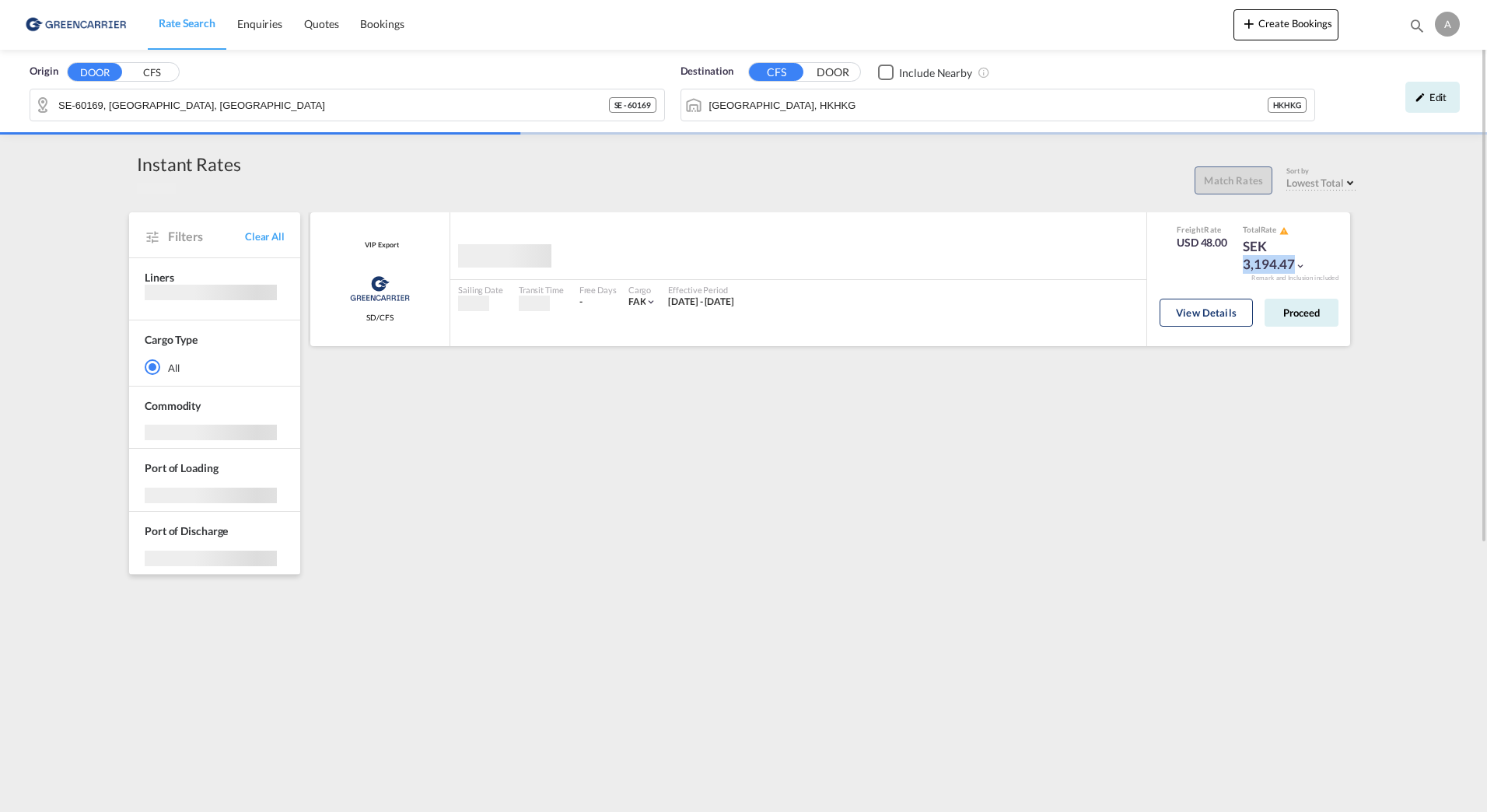
drag, startPoint x: 1310, startPoint y: 245, endPoint x: 1210, endPoint y: 241, distance: 100.1
click at [1213, 242] on div "Freight Rate USD 48.00 Total Rate SEK 3,194.47" at bounding box center [1249, 249] width 167 height 50
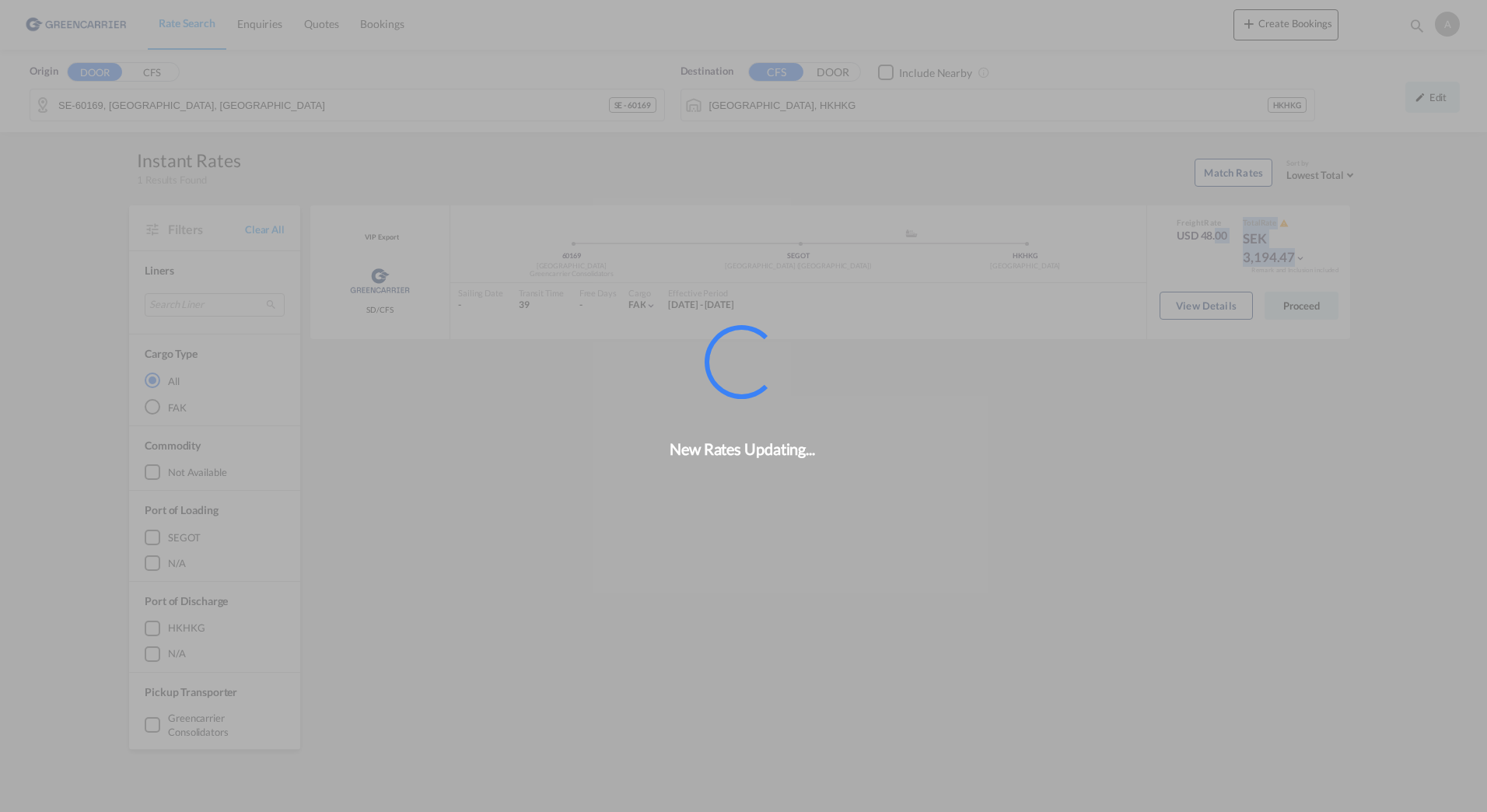
click at [1170, 498] on div "New Rates Updating..." at bounding box center [744, 406] width 1487 height 812
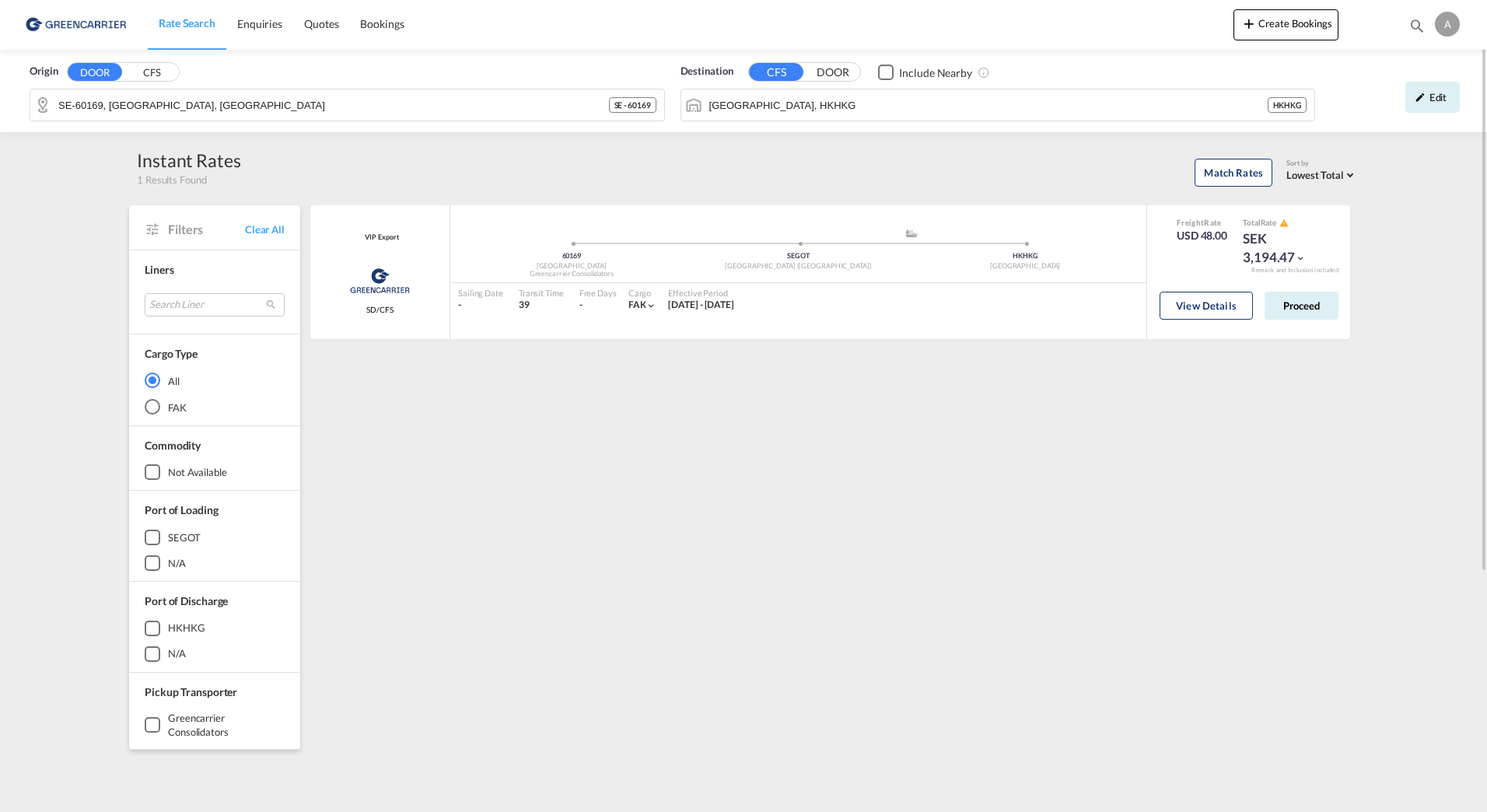
click at [578, 59] on div "Origin DOOR CFS SE-60169, [GEOGRAPHIC_DATA], [GEOGRAPHIC_DATA] SE - 60169" at bounding box center [347, 93] width 651 height 76
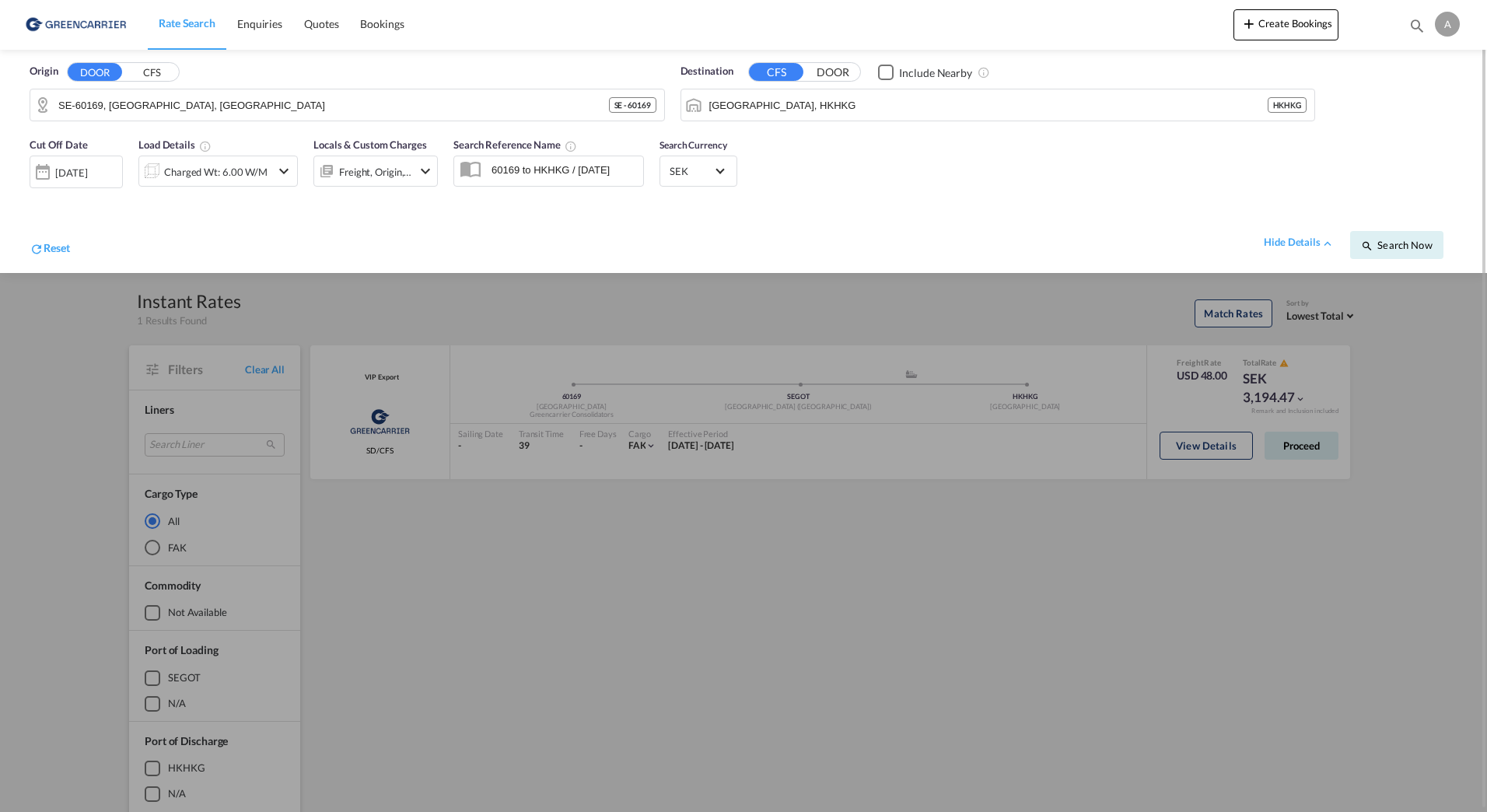
click at [893, 188] on div "Cut Off Date [DATE] [DATE] Load Details Charged Wt: 6.00 W/M Locals & Custom Ch…" at bounding box center [744, 201] width 1456 height 144
drag, startPoint x: 929, startPoint y: 228, endPoint x: 949, endPoint y: 245, distance: 26.2
click at [930, 230] on div "hide details Search Now" at bounding box center [764, 237] width 1388 height 44
click at [546, 180] on input "60169 to HKHKG / [DATE]" at bounding box center [563, 170] width 160 height 24
drag, startPoint x: 498, startPoint y: 171, endPoint x: 710, endPoint y: 195, distance: 213.4
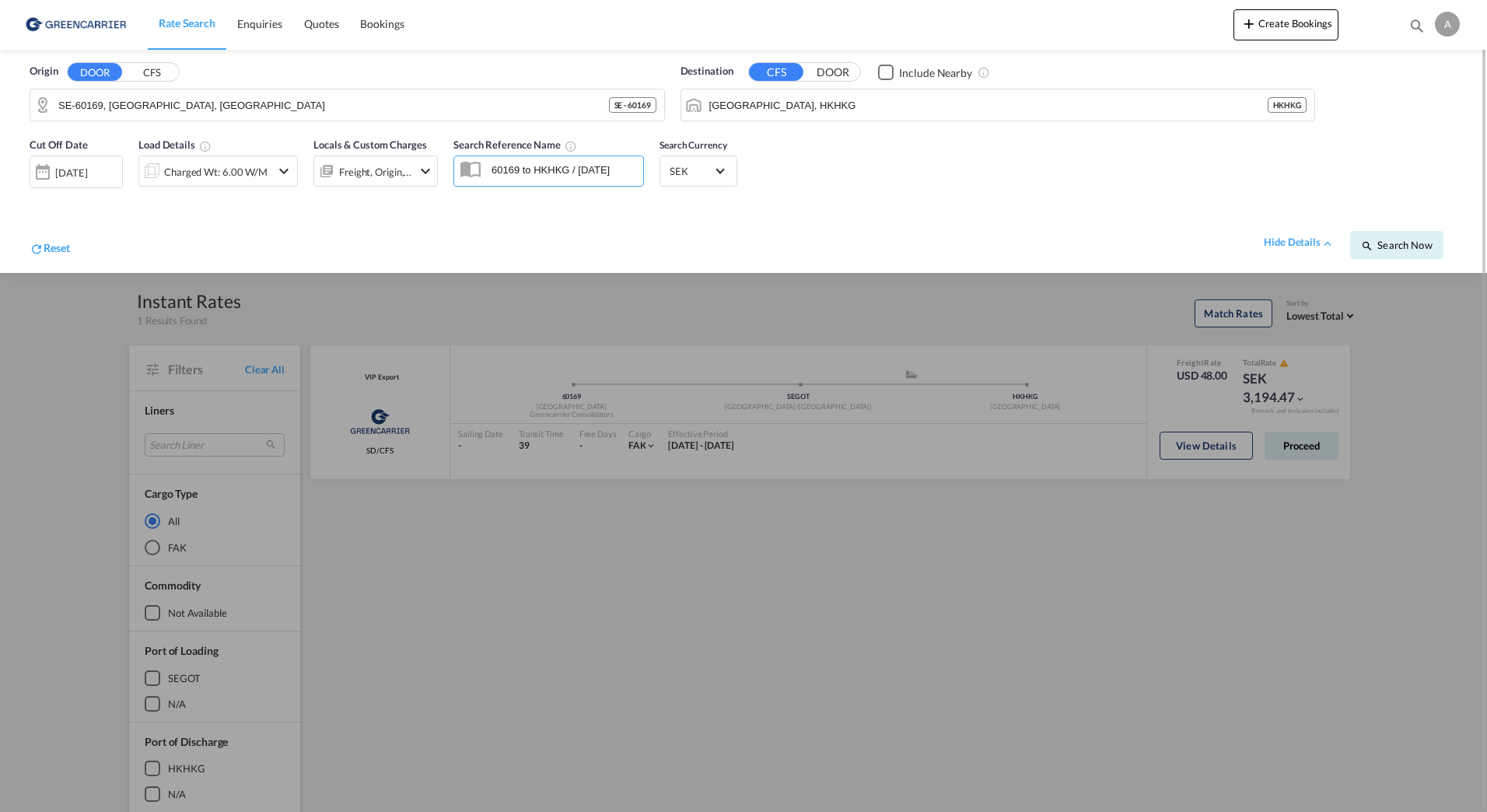
click at [709, 195] on div "Cut Off Date [DATE] [DATE] Load Details Charged Wt: 6.00 W/M Locals & Custom Ch…" at bounding box center [744, 201] width 1456 height 144
click at [712, 213] on div "Reset hide details Search Now" at bounding box center [744, 236] width 1444 height 60
click at [743, 209] on div "Reset hide details Search Now" at bounding box center [744, 236] width 1444 height 60
click at [974, 237] on div "hide details Search Now" at bounding box center [764, 237] width 1388 height 44
click at [1401, 252] on button "Search Now" at bounding box center [1398, 245] width 93 height 28
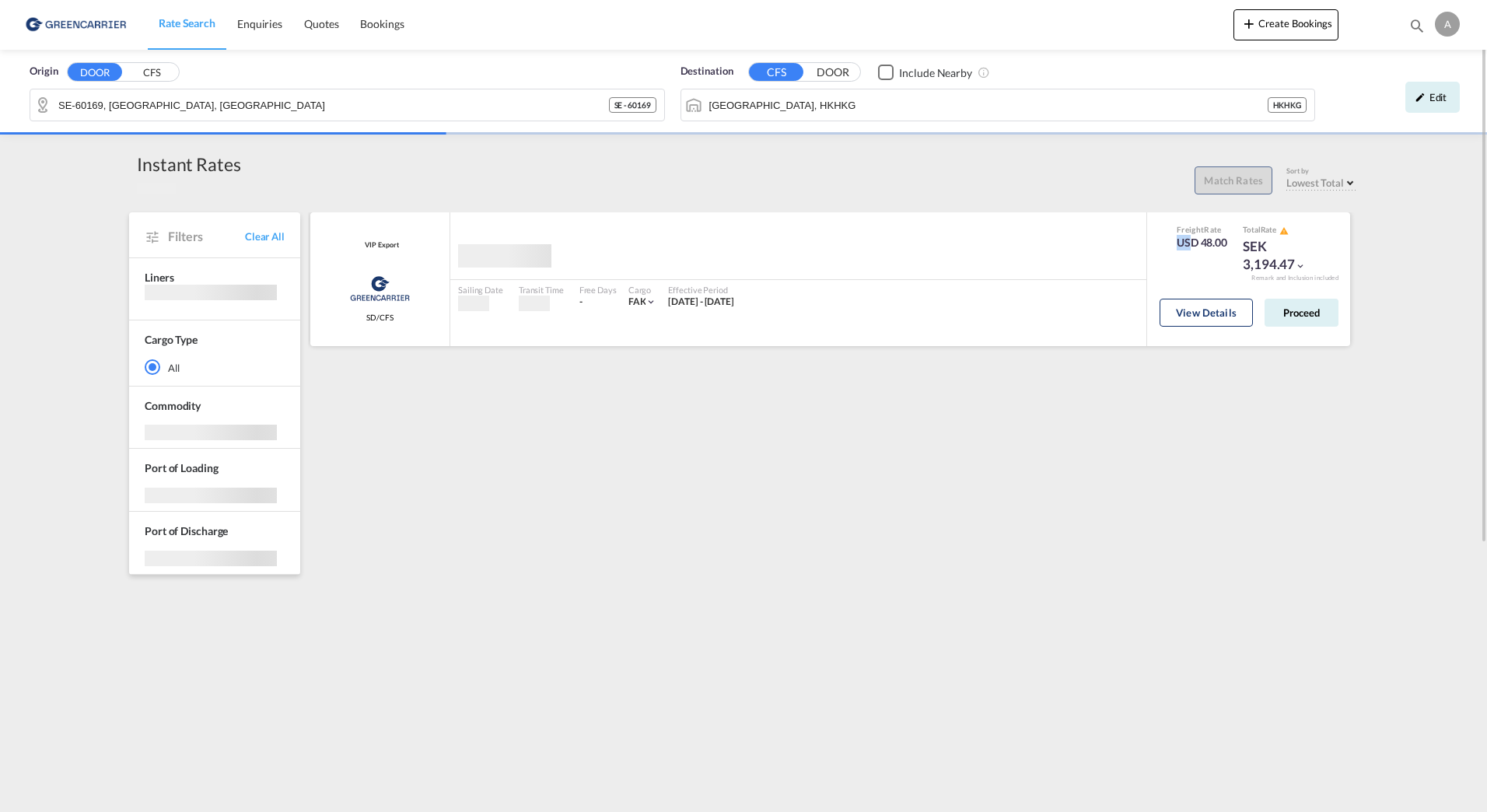
drag, startPoint x: 1216, startPoint y: 231, endPoint x: 1225, endPoint y: 230, distance: 9.1
click at [1225, 230] on div "Freight Rate USD 48.00" at bounding box center [1202, 249] width 51 height 50
drag, startPoint x: 1225, startPoint y: 230, endPoint x: 1202, endPoint y: 265, distance: 41.9
click at [1202, 265] on div "Freight Rate USD 48.00" at bounding box center [1202, 249] width 51 height 50
click at [1243, 308] on button "View Details" at bounding box center [1207, 313] width 93 height 28
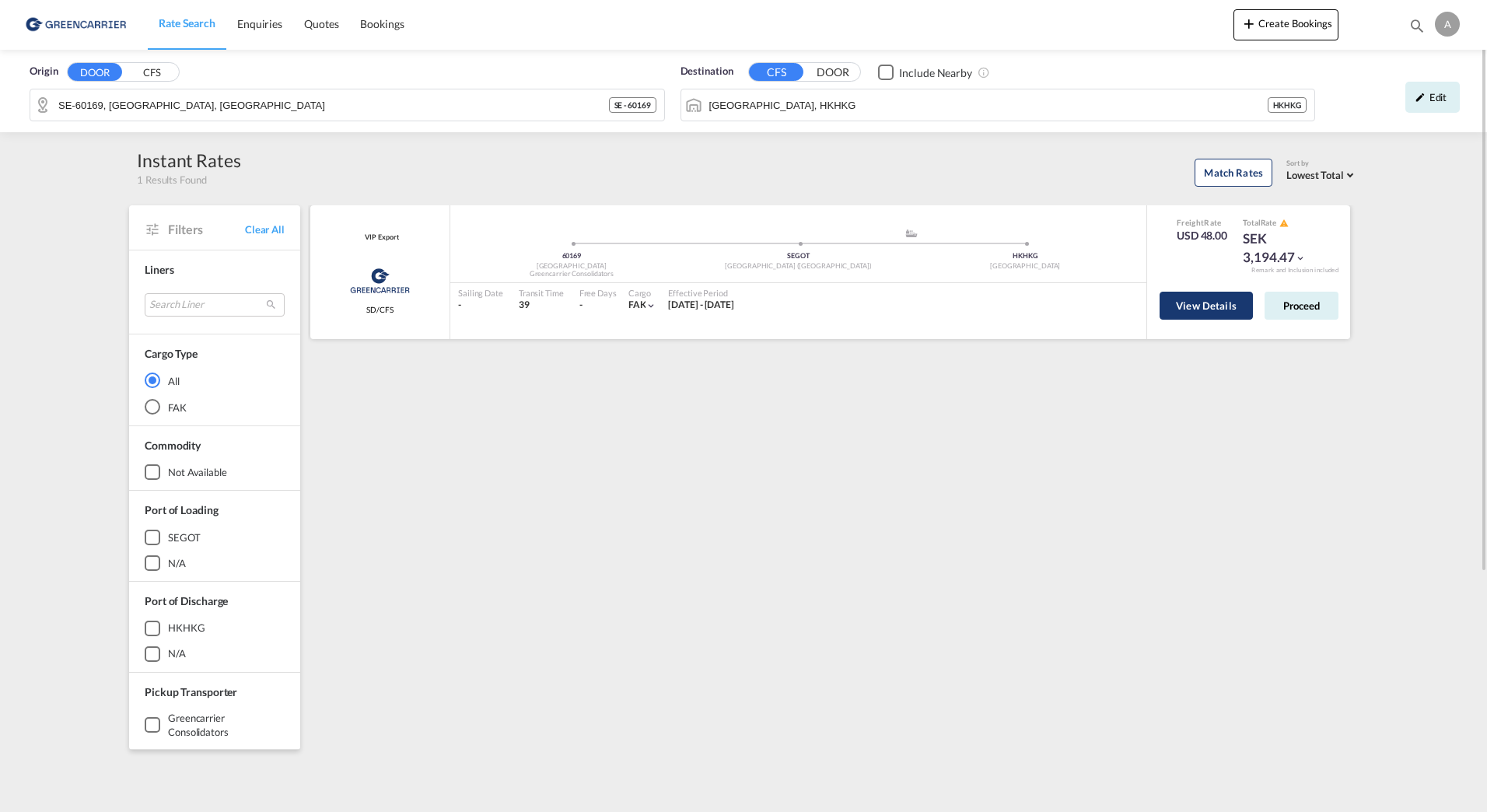
click at [1164, 314] on button "View Details" at bounding box center [1207, 306] width 93 height 28
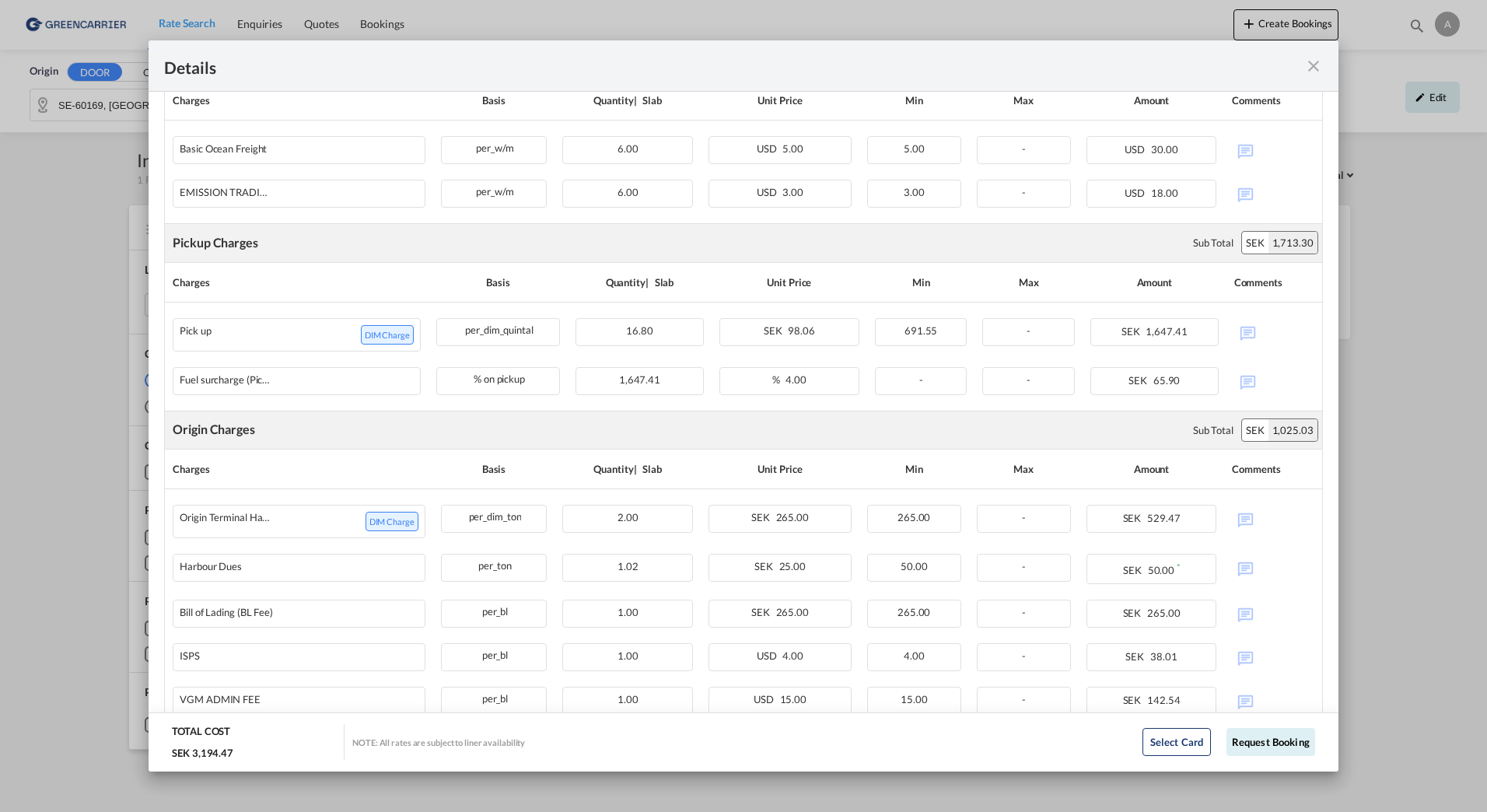
scroll to position [328, 0]
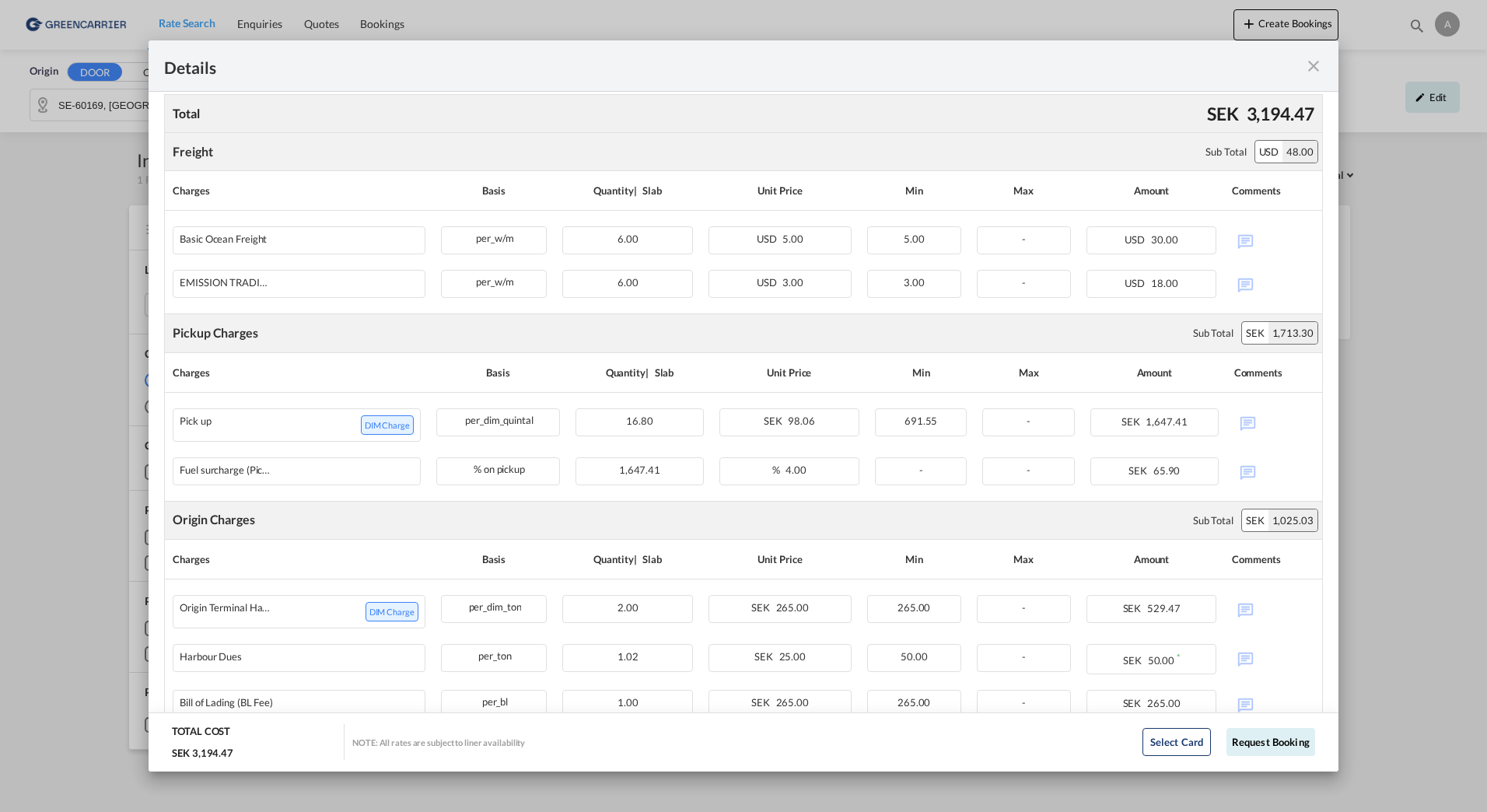
drag, startPoint x: 1313, startPoint y: 59, endPoint x: 1311, endPoint y: 112, distance: 53.0
click at [1313, 59] on md-icon "icon-close fg-AAA8AD m-0 cursor" at bounding box center [1313, 66] width 19 height 19
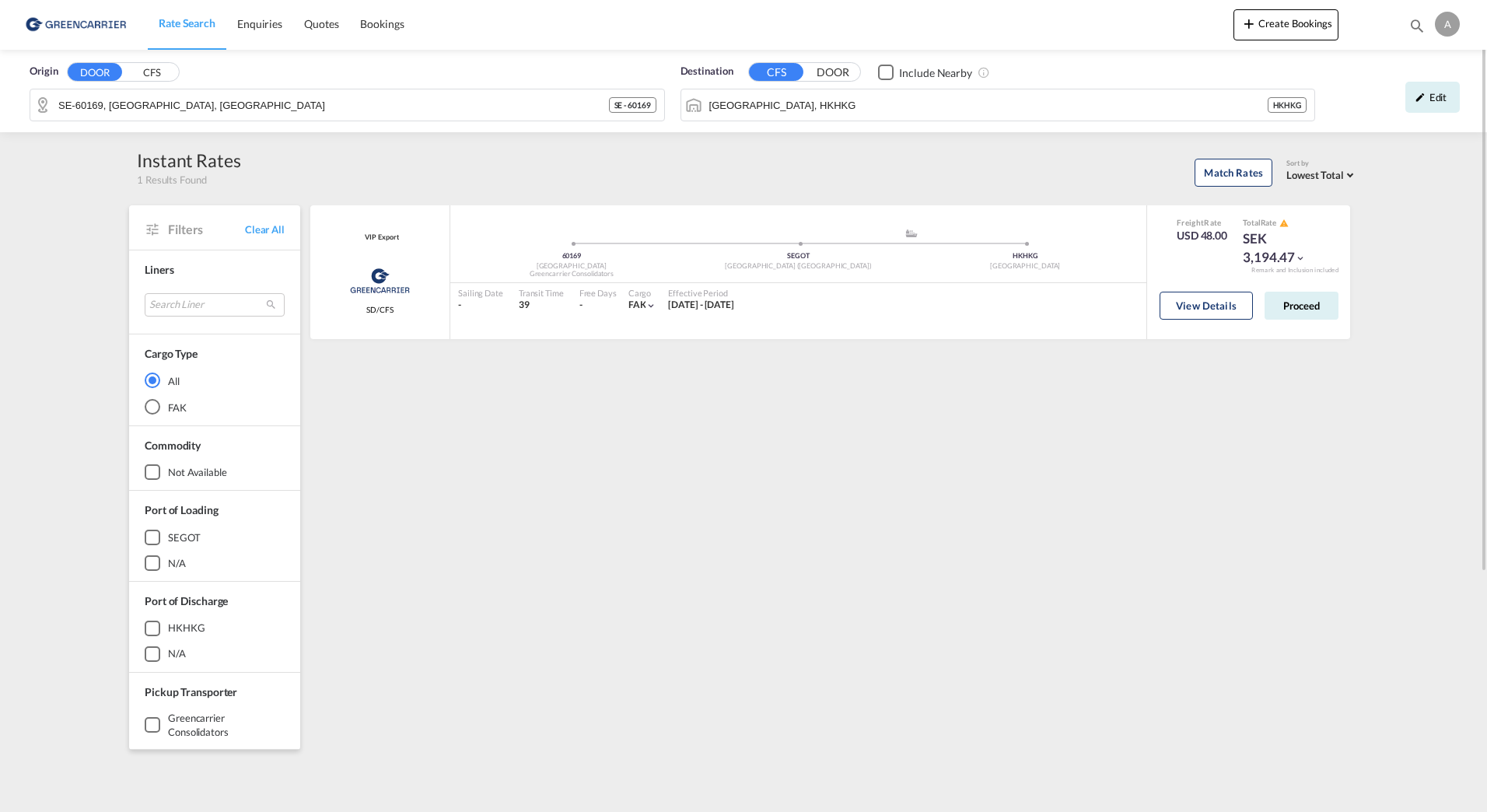
click at [1261, 534] on div "VIP Export Greencarrier Consolidator SD/CFS added by you 60169 Sweden Greencarr…" at bounding box center [833, 672] width 1050 height 933
drag, startPoint x: 930, startPoint y: 492, endPoint x: 934, endPoint y: 482, distance: 10.8
click at [930, 492] on div "VIP Export Greencarrier Consolidator SD/CFS added by you 60169 Sweden Greencarr…" at bounding box center [833, 672] width 1050 height 933
click at [798, 608] on div "VIP Export Greencarrier Consolidator SD/CFS added by you 60169 Sweden Greencarr…" at bounding box center [833, 672] width 1050 height 933
